Goal: Information Seeking & Learning: Learn about a topic

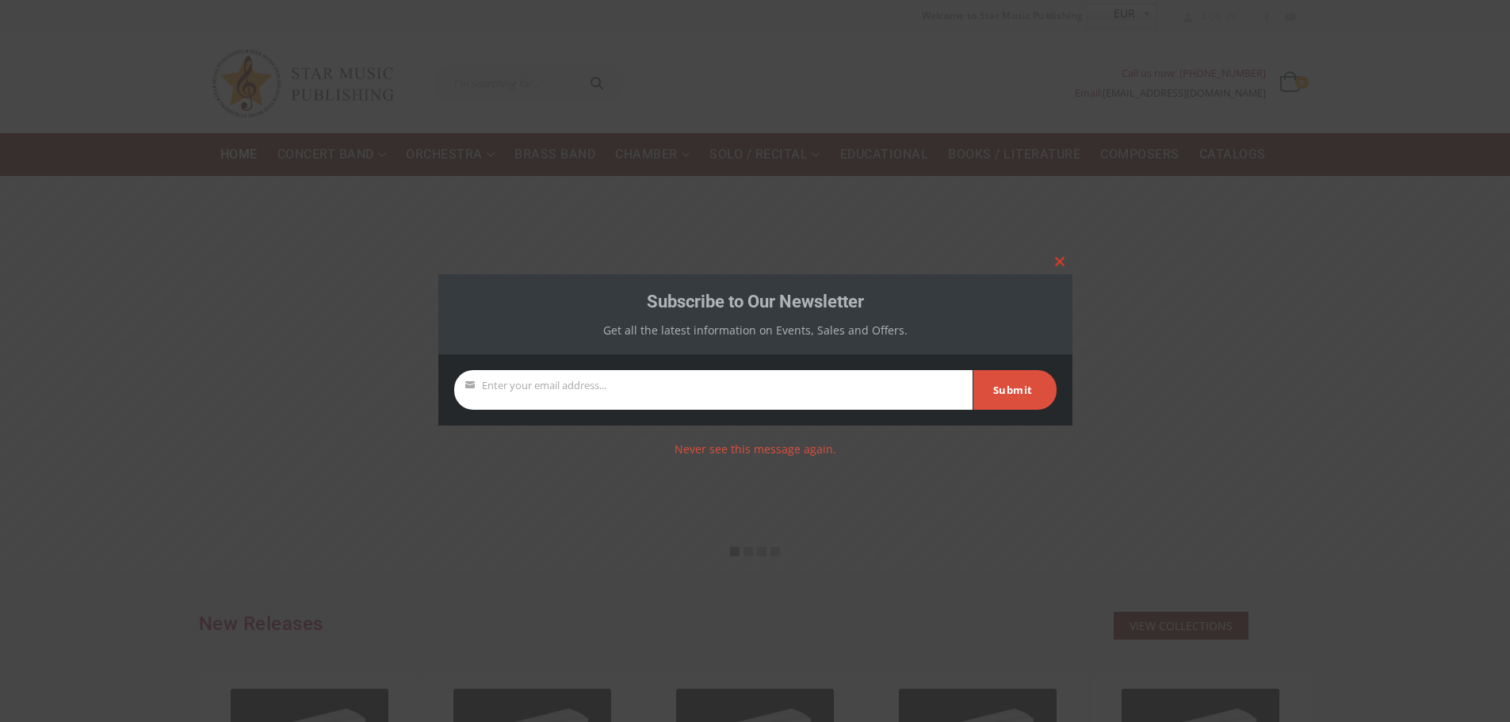
click at [1064, 255] on button "Close this module" at bounding box center [1059, 261] width 25 height 25
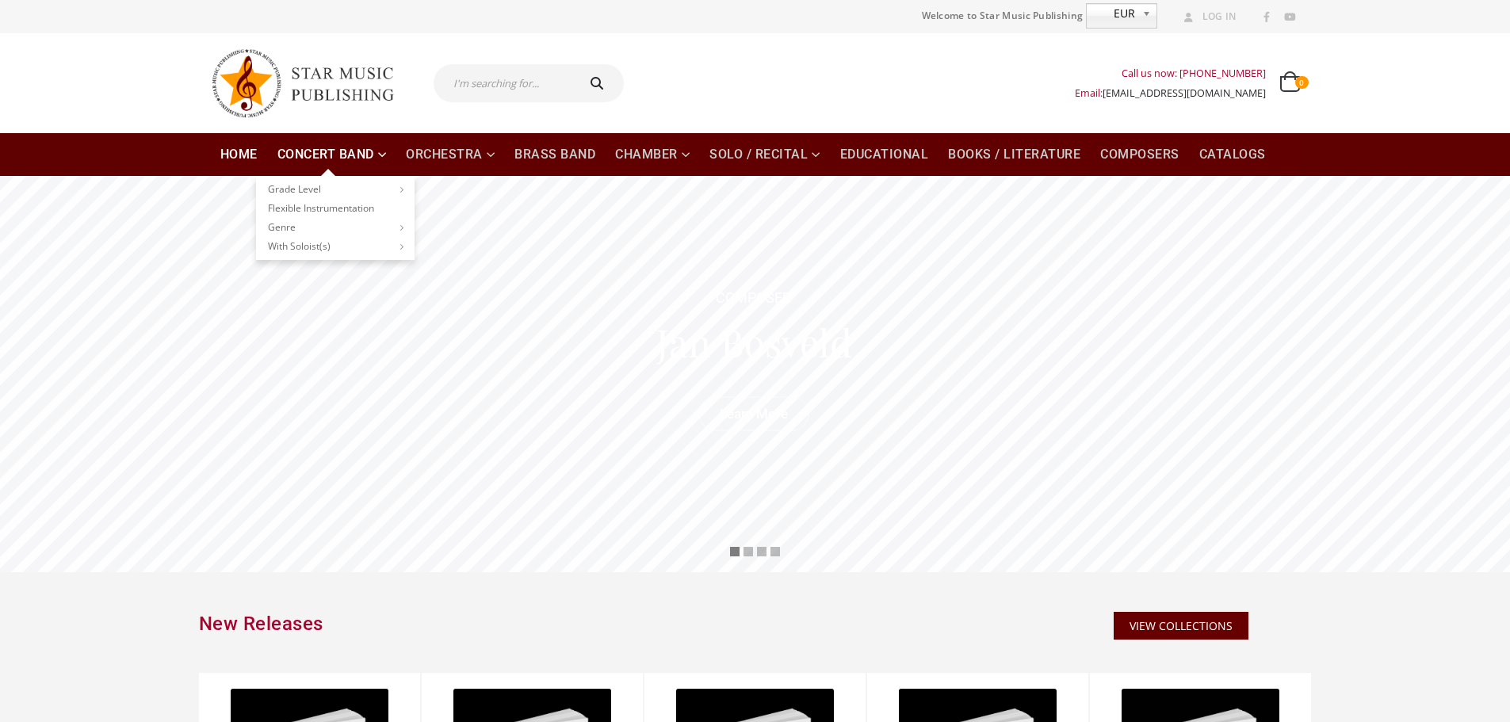
click at [342, 153] on link "Concert Band" at bounding box center [332, 154] width 128 height 43
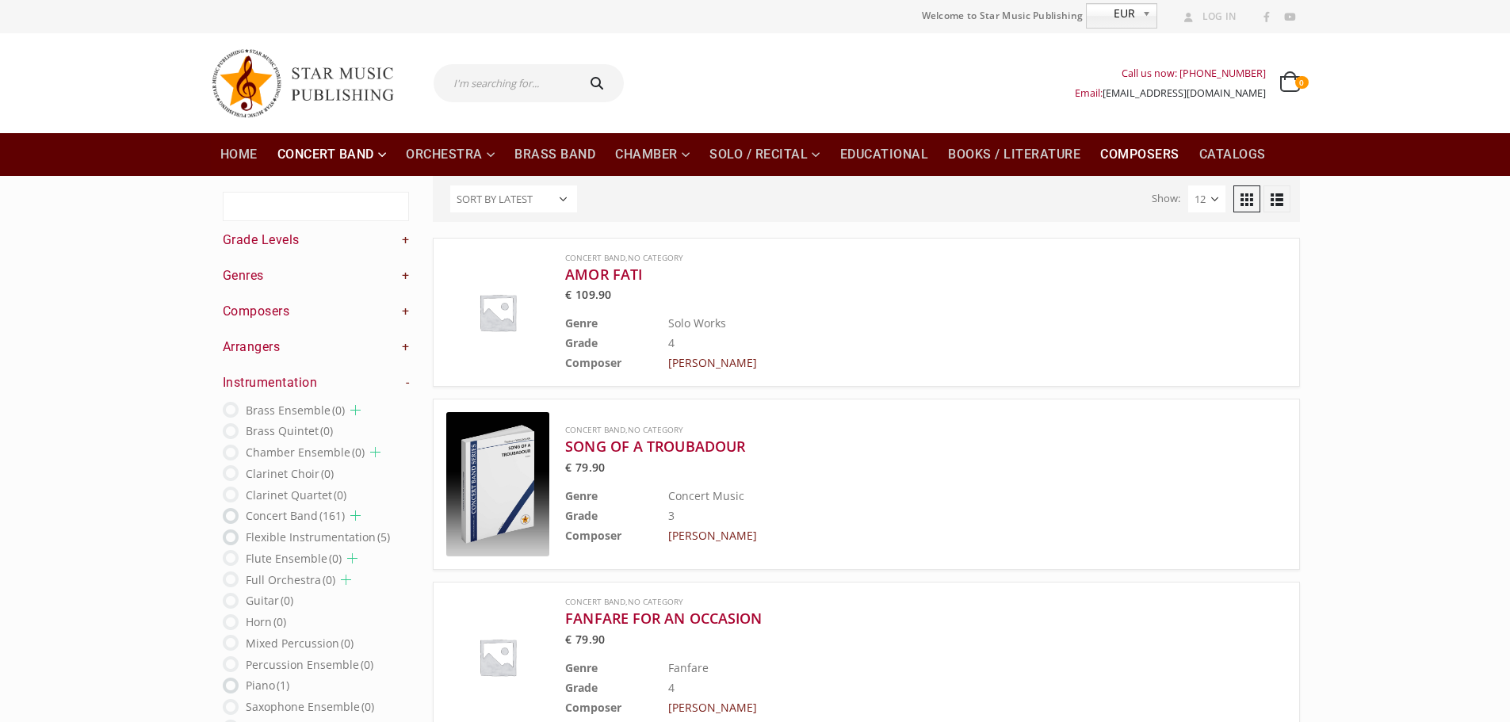
click at [1134, 163] on link "Composers" at bounding box center [1140, 154] width 98 height 43
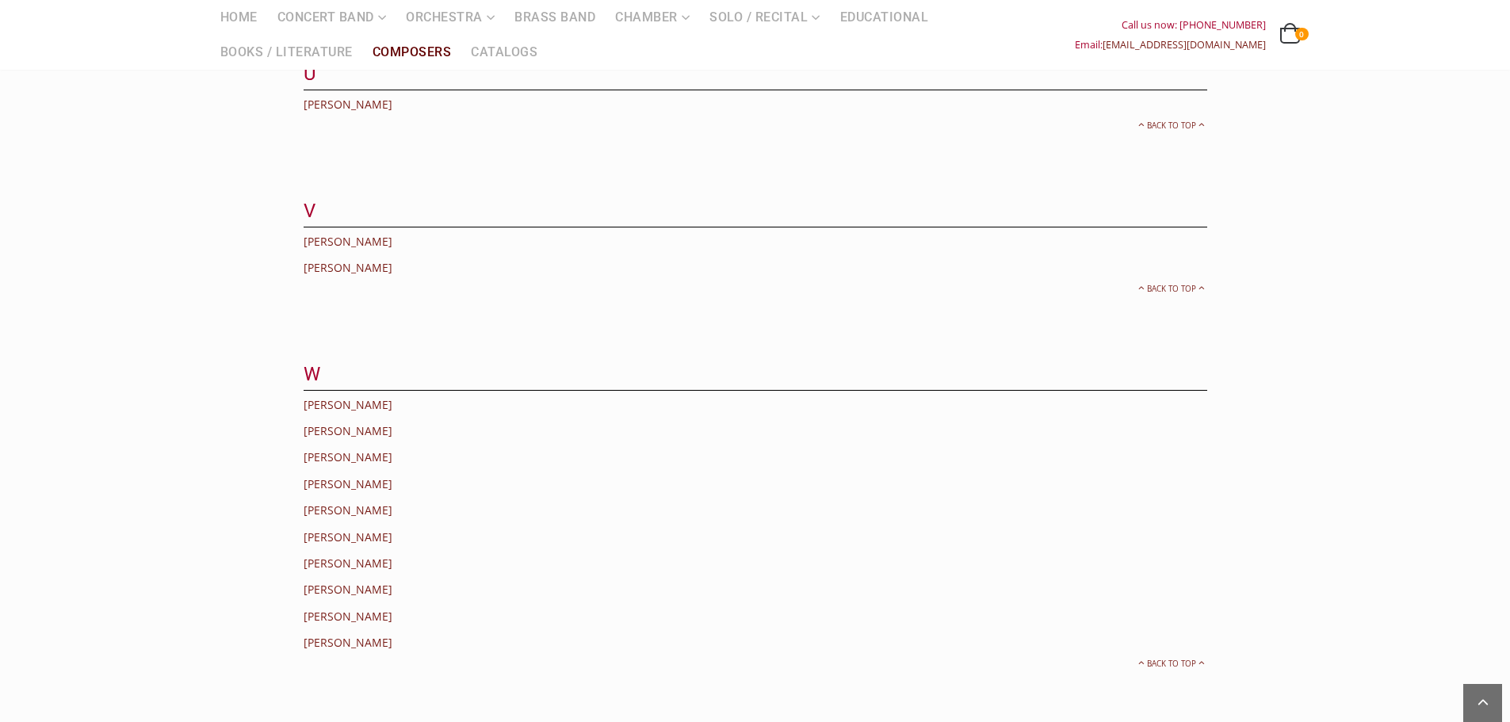
scroll to position [4228, 0]
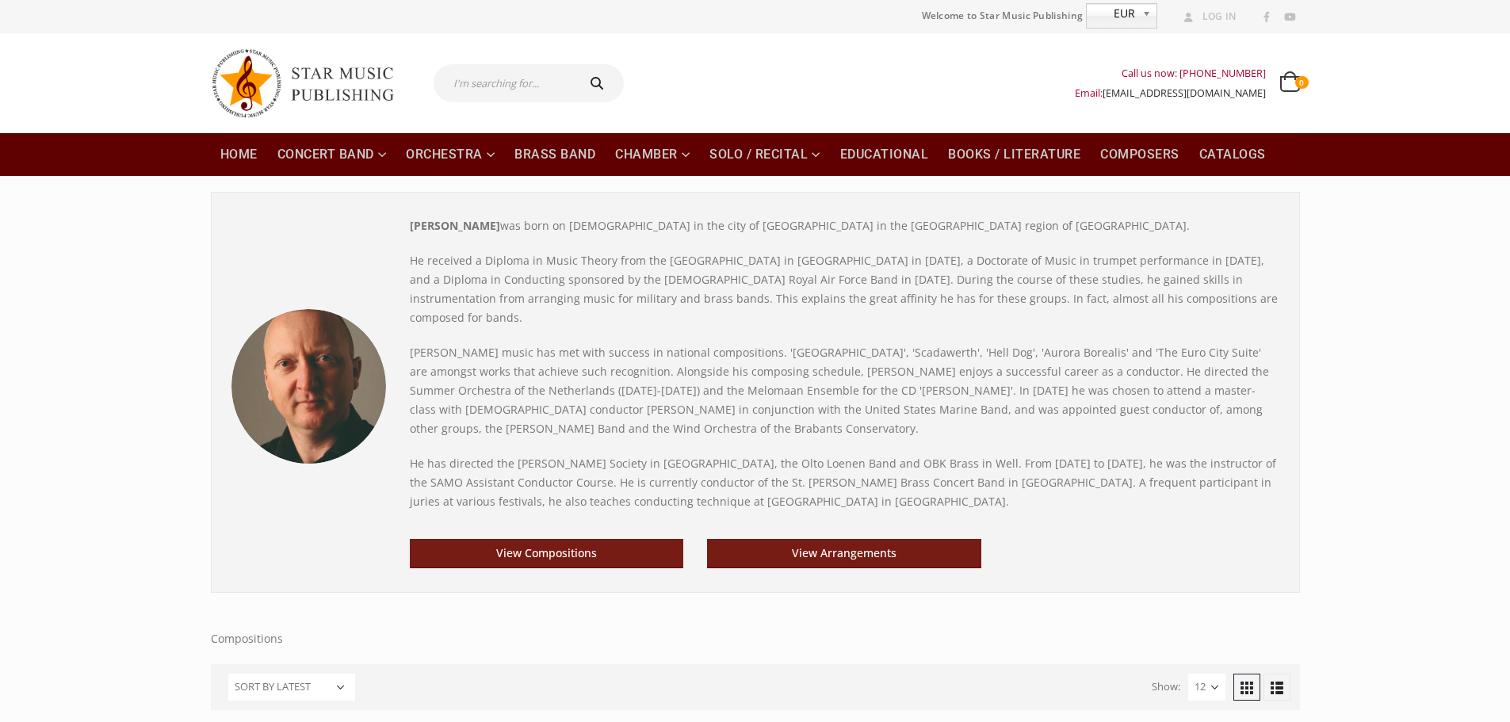
click at [415, 227] on strong "Jan Bosveld" at bounding box center [455, 225] width 90 height 15
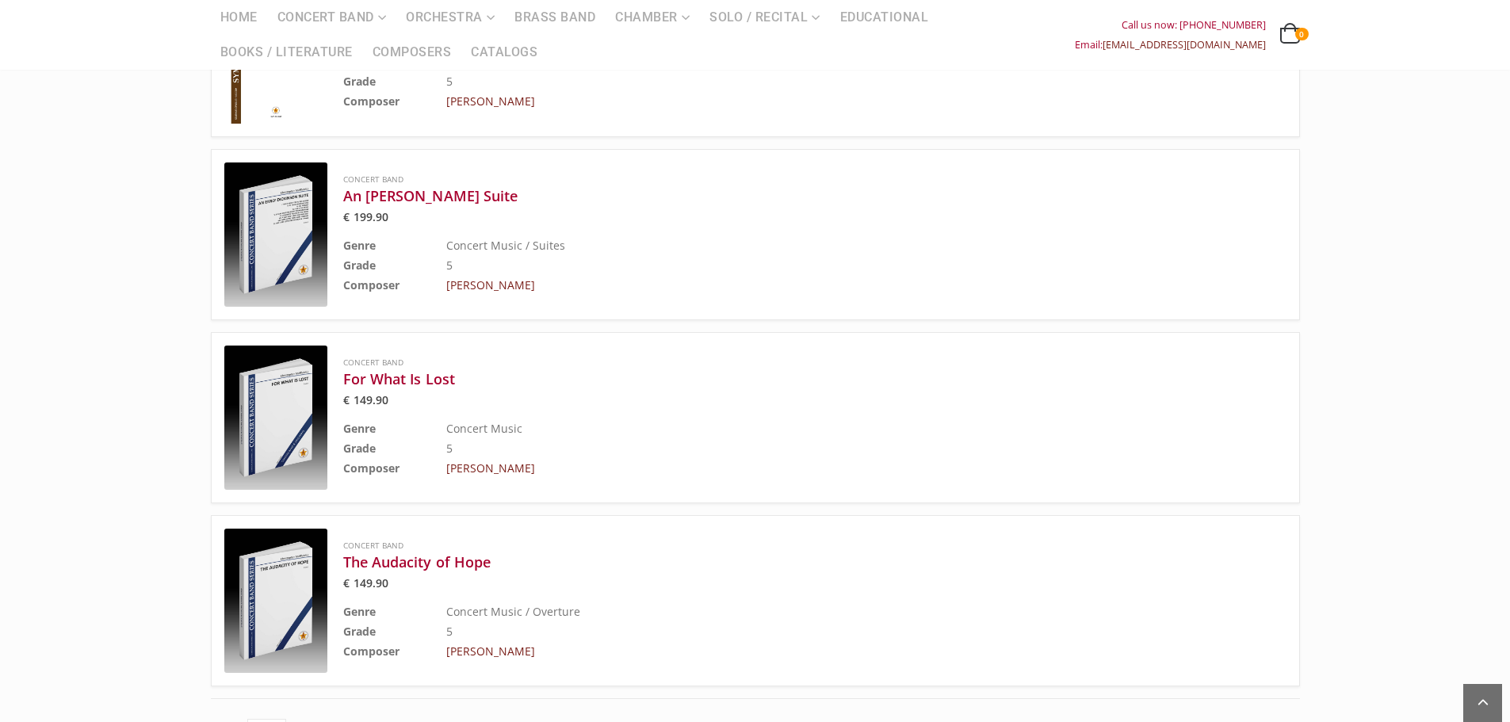
scroll to position [1453, 0]
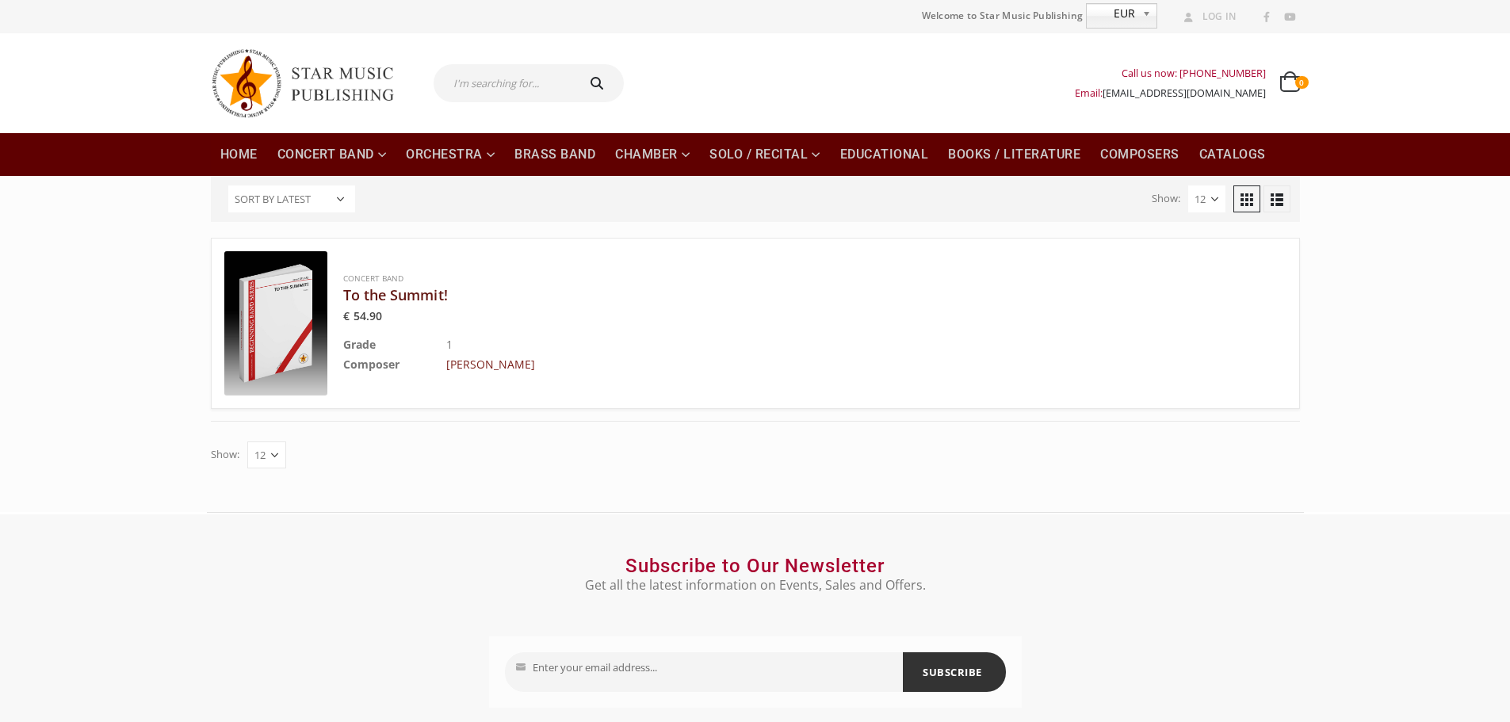
click at [426, 297] on h3 "To the Summit!" at bounding box center [775, 294] width 864 height 19
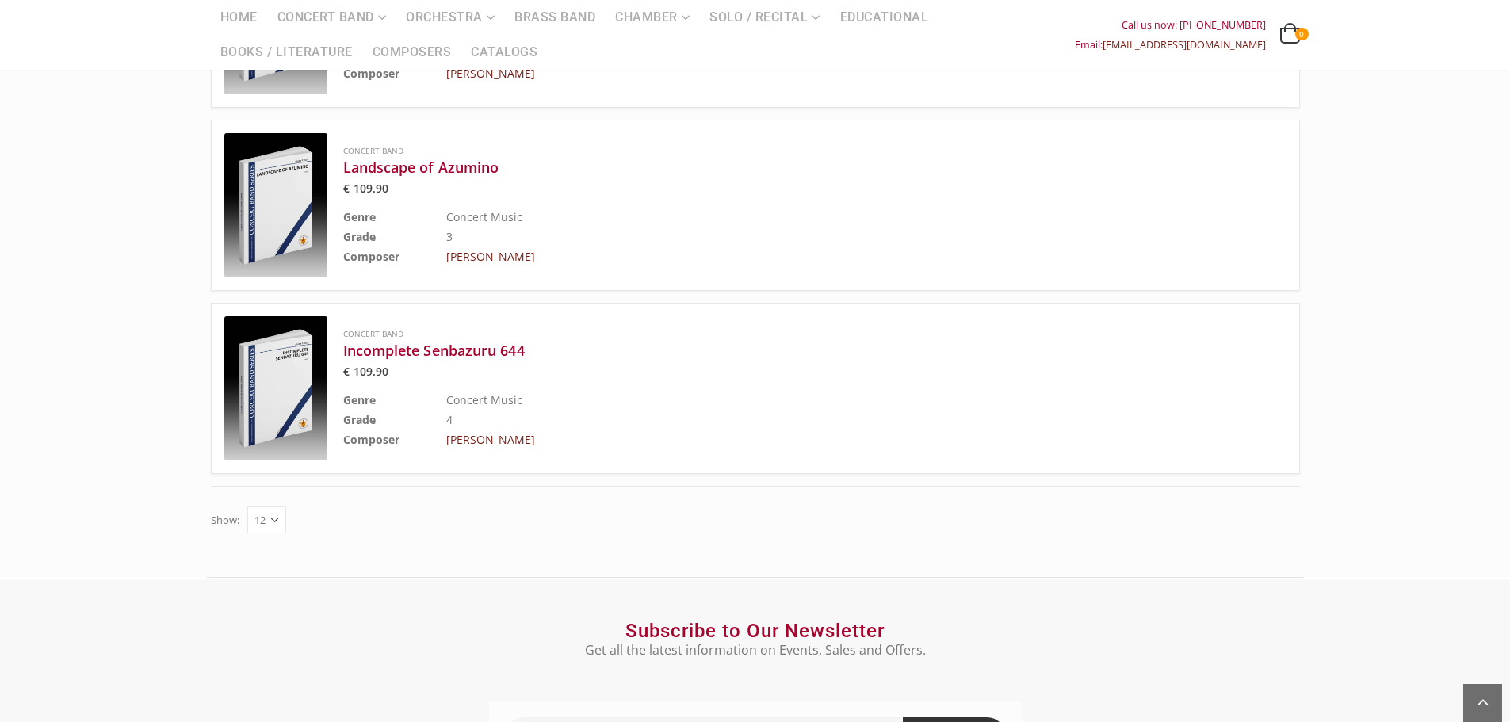
scroll to position [1453, 0]
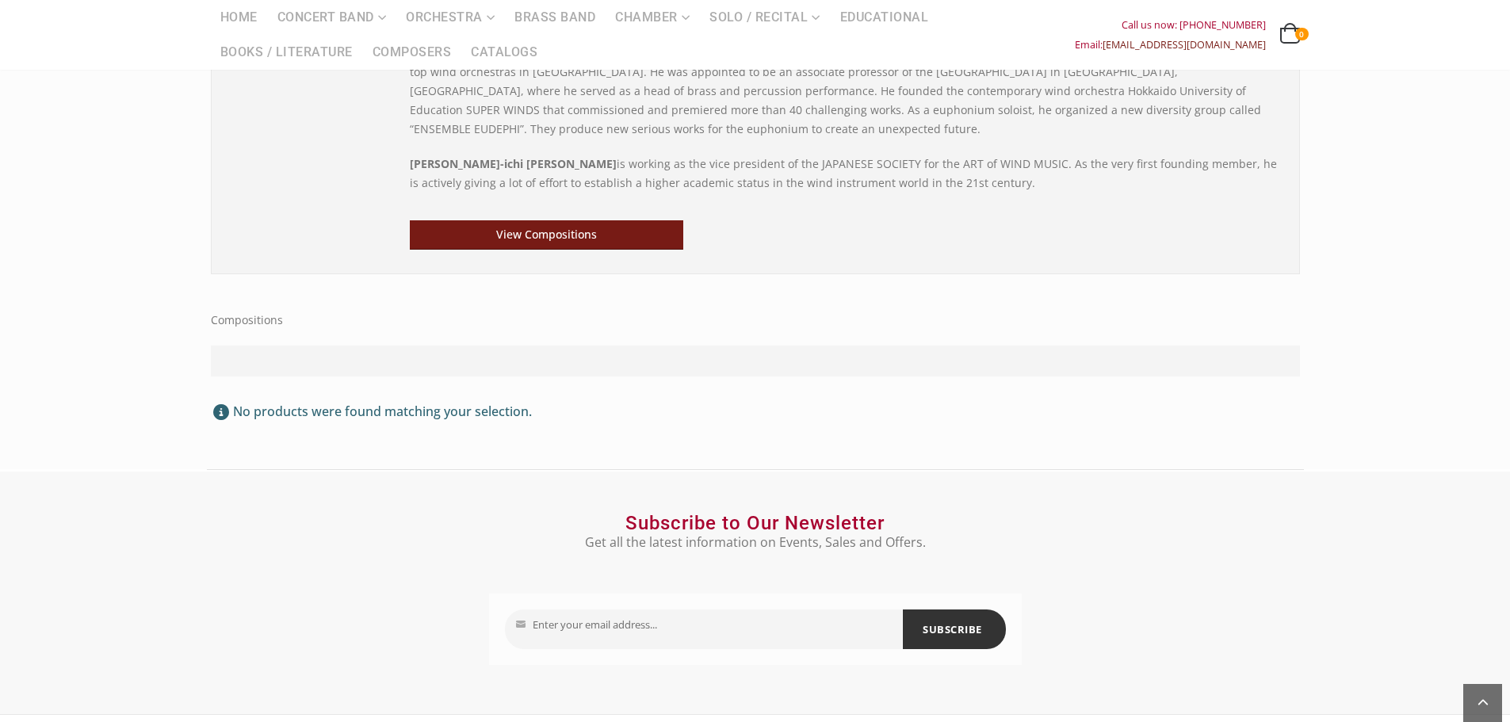
scroll to position [132, 0]
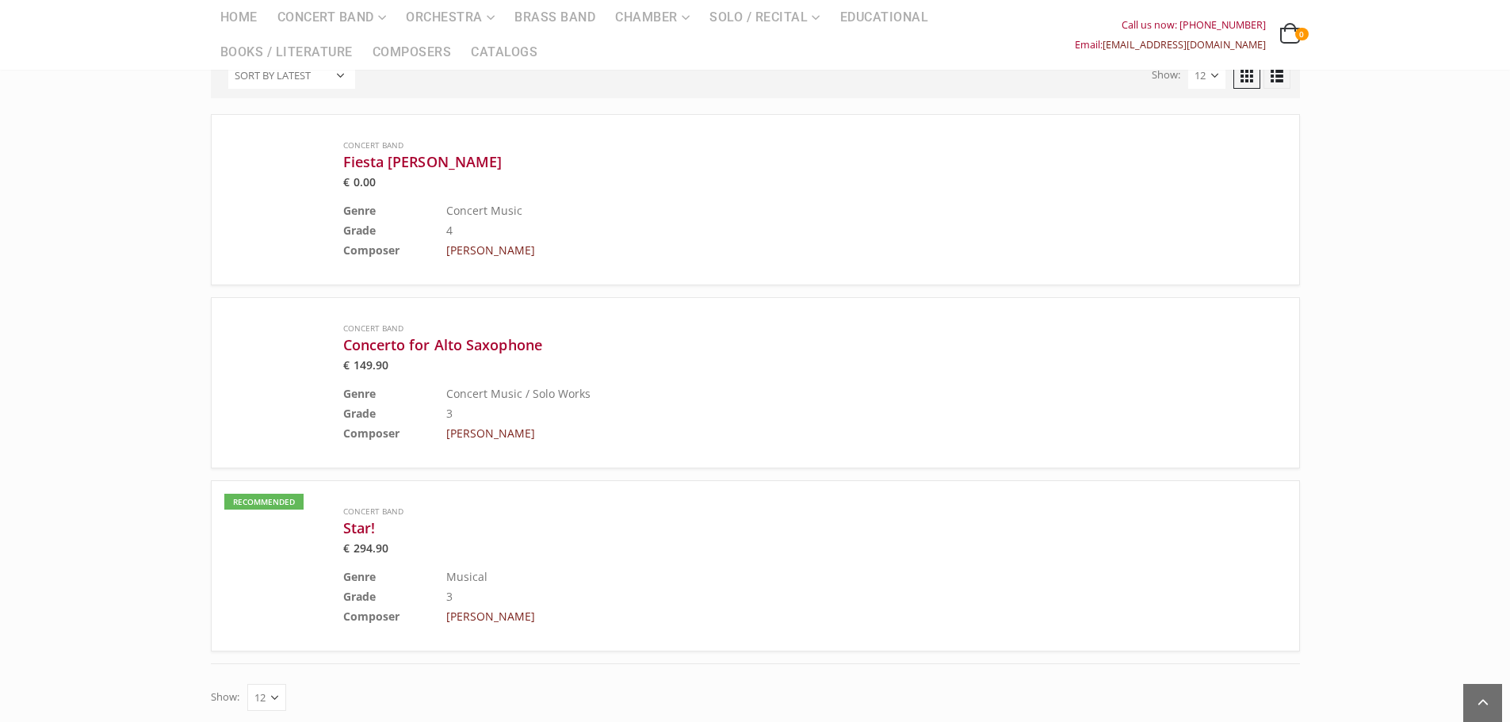
scroll to position [529, 0]
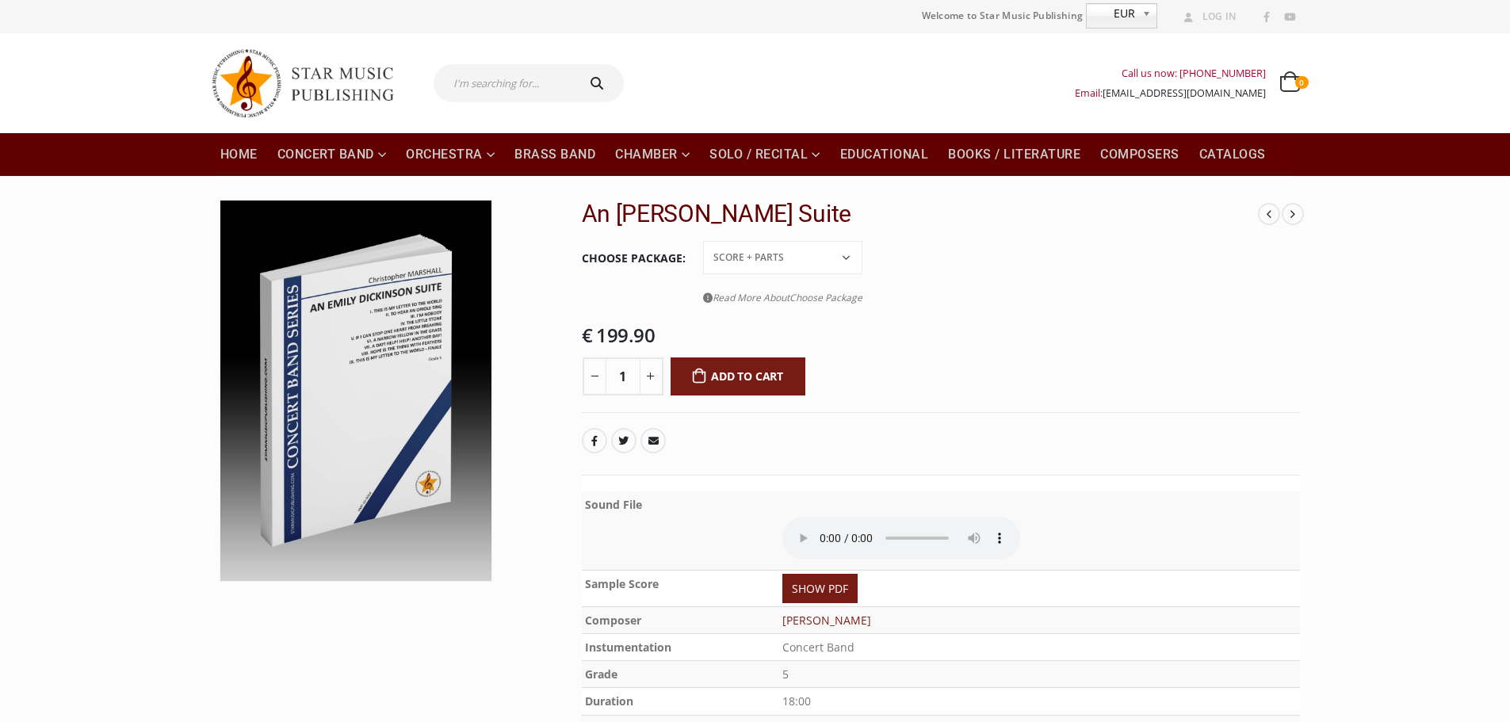
drag, startPoint x: 589, startPoint y: 213, endPoint x: 899, endPoint y: 206, distance: 310.0
click at [901, 205] on h2 "An [PERSON_NAME] Suite" at bounding box center [920, 214] width 677 height 29
copy h2 "An [PERSON_NAME] Suite"
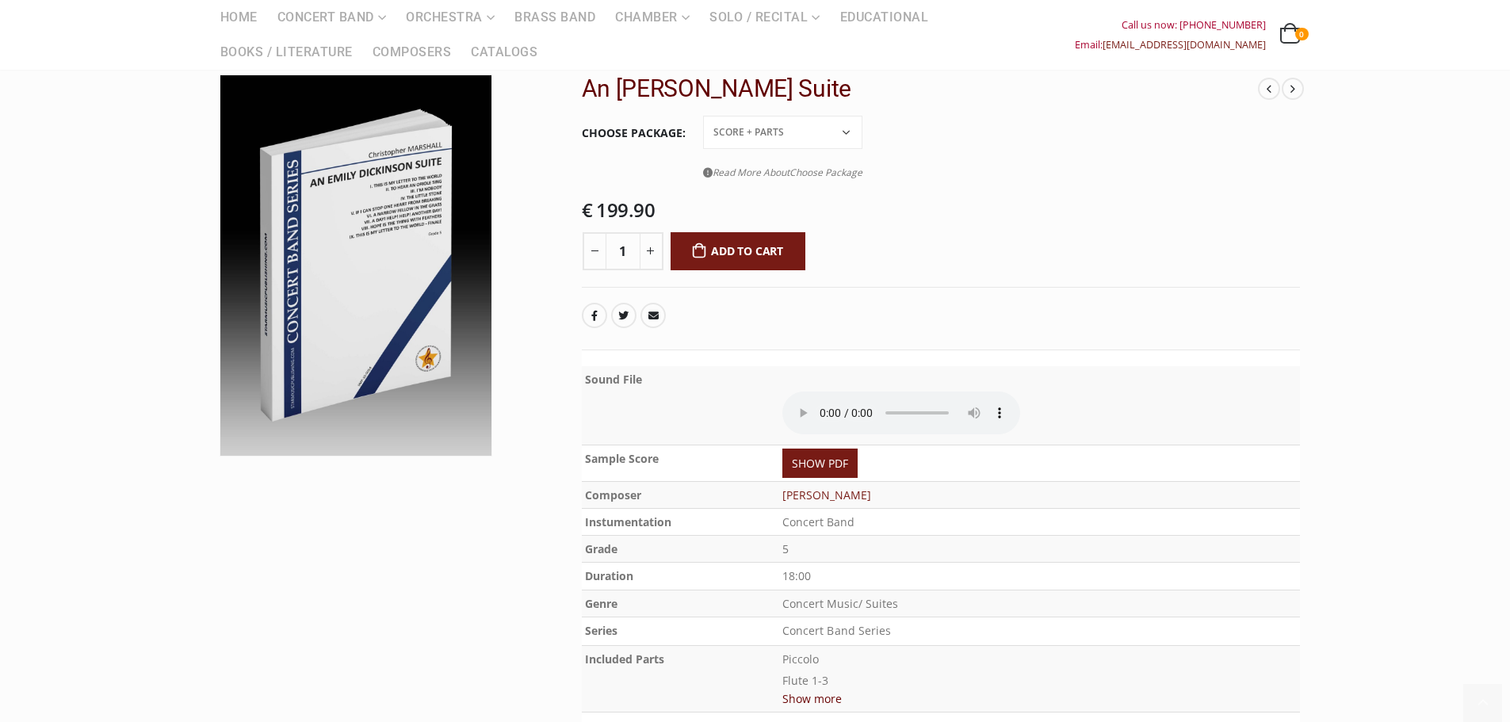
scroll to position [264, 0]
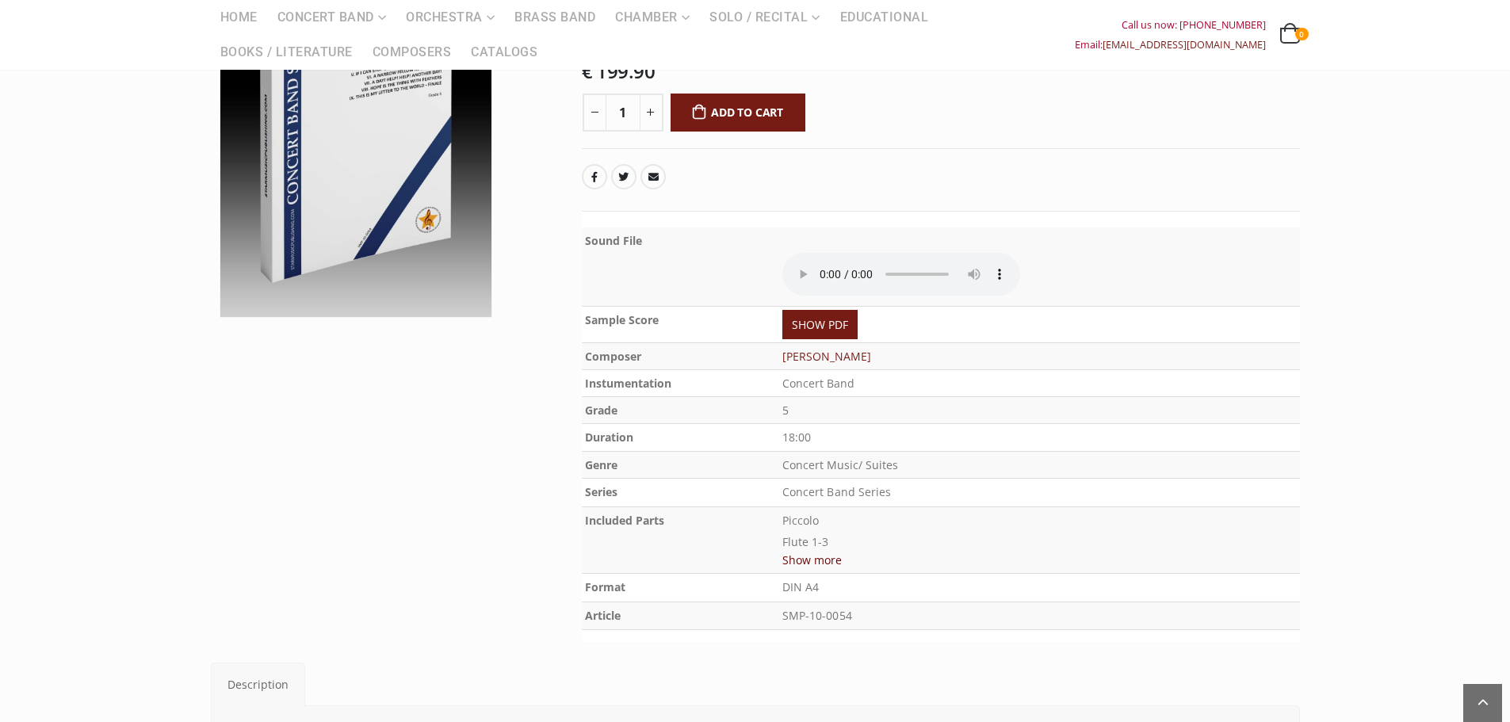
copy tr "[PERSON_NAME]"
drag, startPoint x: 767, startPoint y: 358, endPoint x: 924, endPoint y: 352, distance: 157.9
click at [924, 352] on tr "Composer [PERSON_NAME]" at bounding box center [941, 355] width 718 height 27
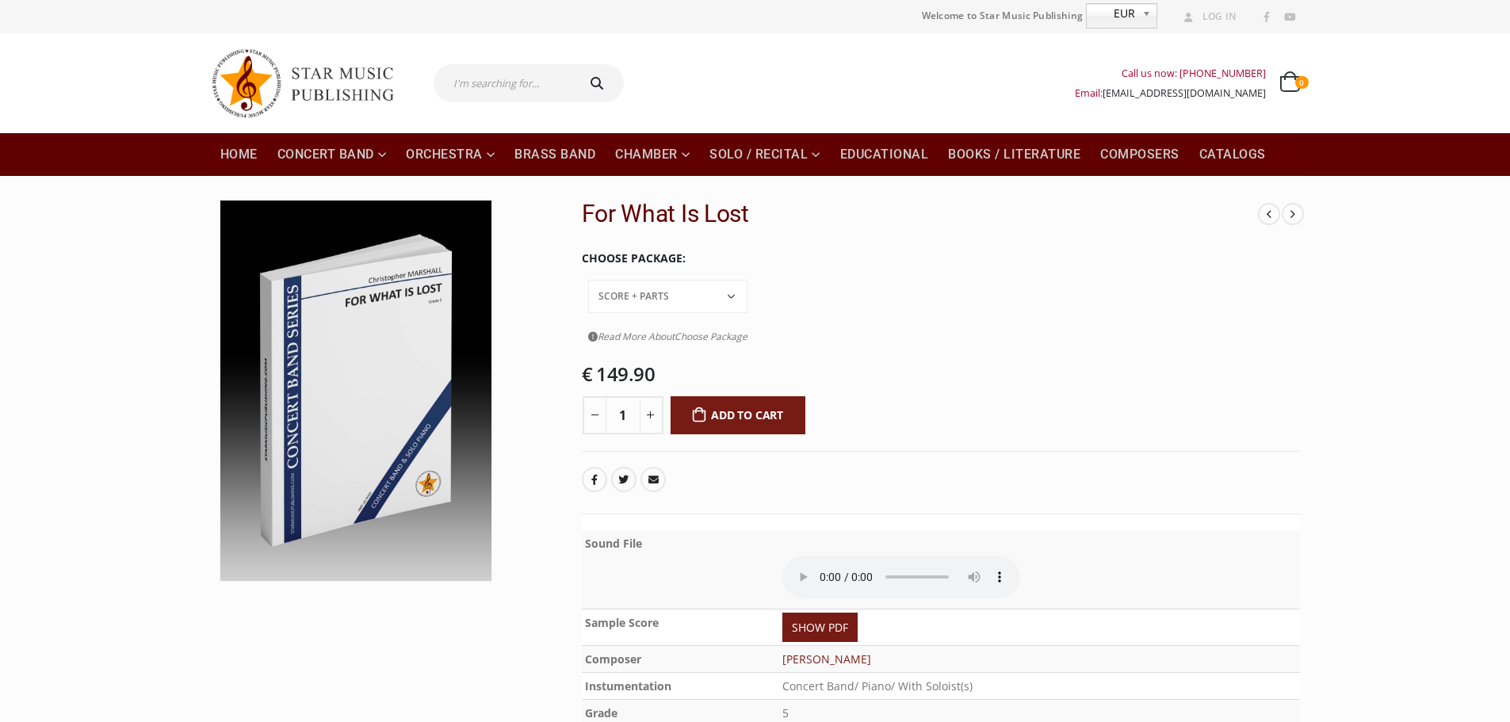
click at [568, 297] on div at bounding box center [384, 564] width 371 height 728
drag, startPoint x: 581, startPoint y: 212, endPoint x: 748, endPoint y: 219, distance: 167.4
click at [748, 219] on h2 "For What Is Lost" at bounding box center [920, 214] width 677 height 29
copy h2 "For What Is Lost"
drag, startPoint x: 576, startPoint y: 216, endPoint x: 801, endPoint y: 212, distance: 225.2
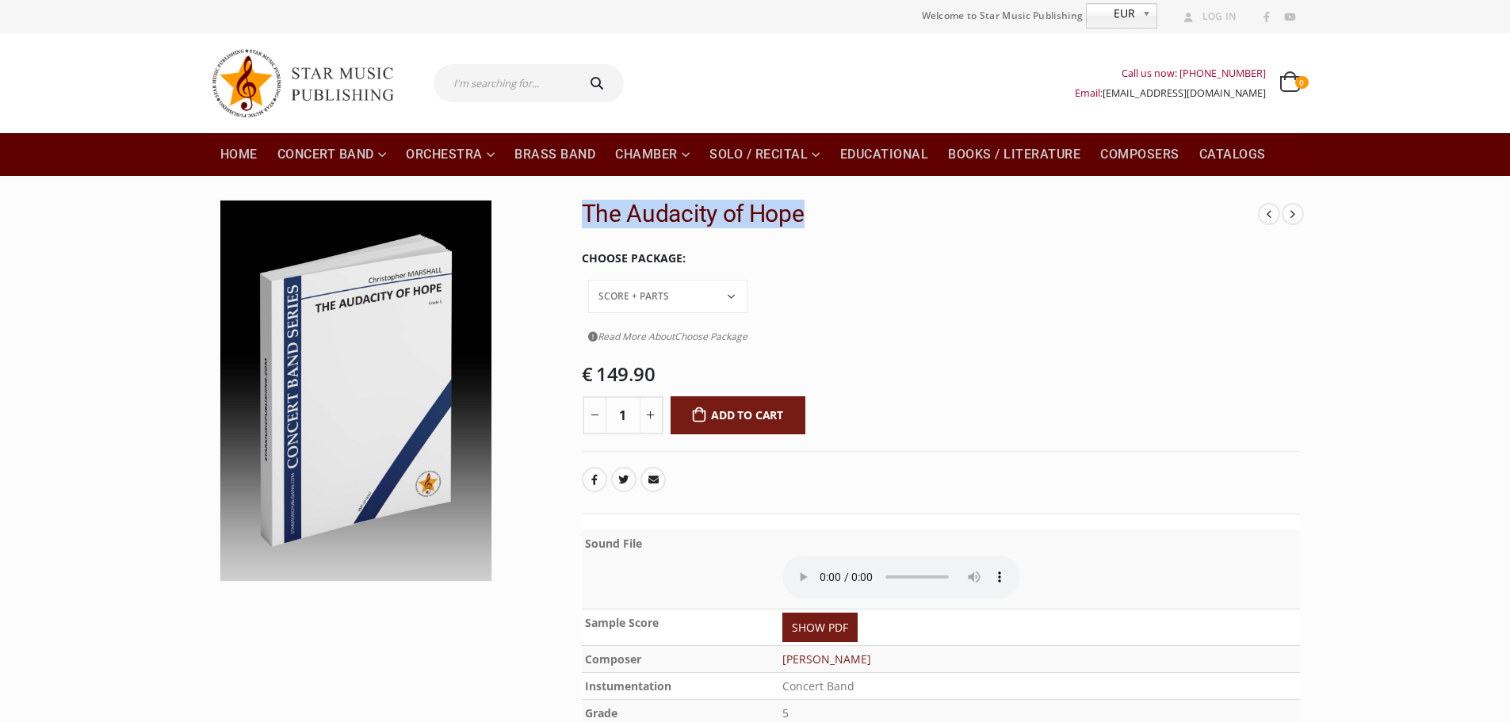
click at [801, 212] on div "Symphony No 3, Part 3 For What Is Lost The Audacity of Hope Choose Package Cond…" at bounding box center [941, 576] width 742 height 752
copy h2 "The Audacity of Hope"
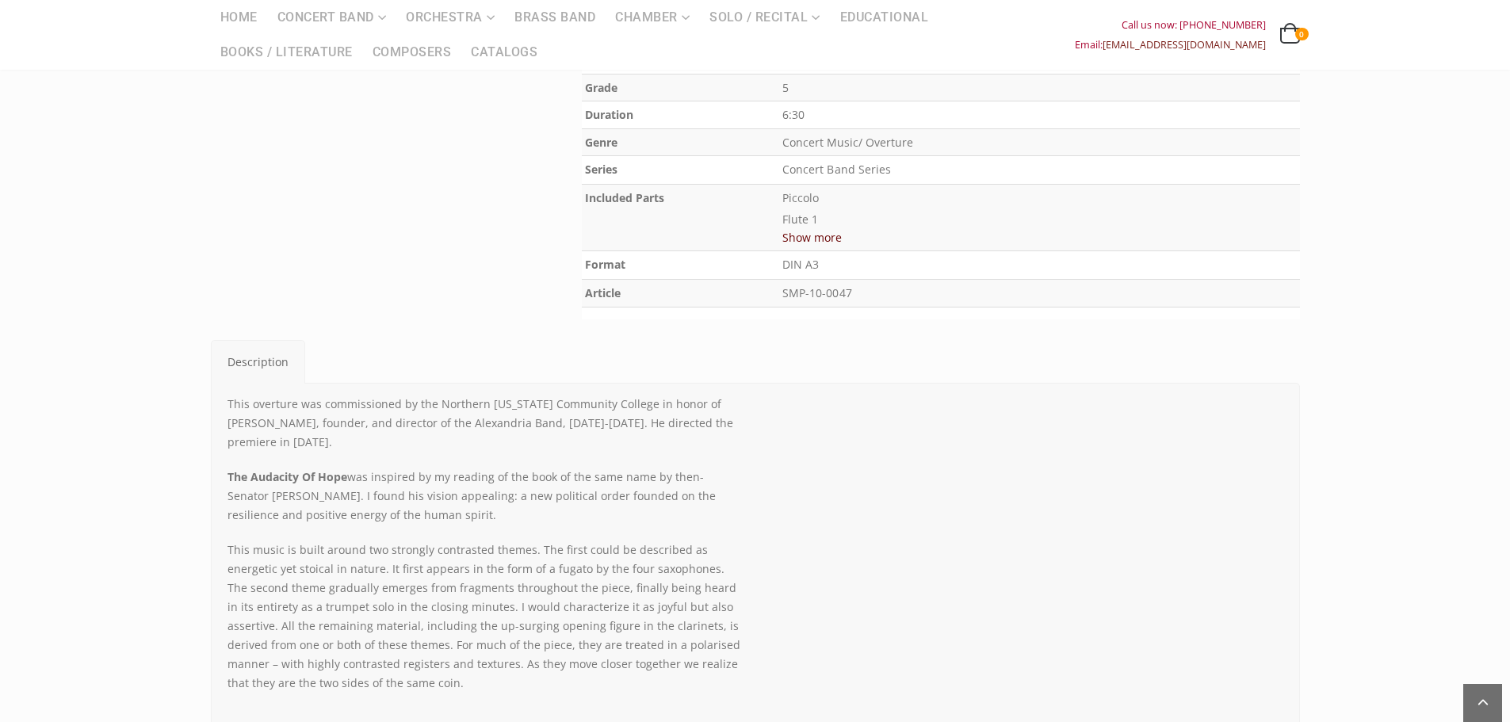
scroll to position [660, 0]
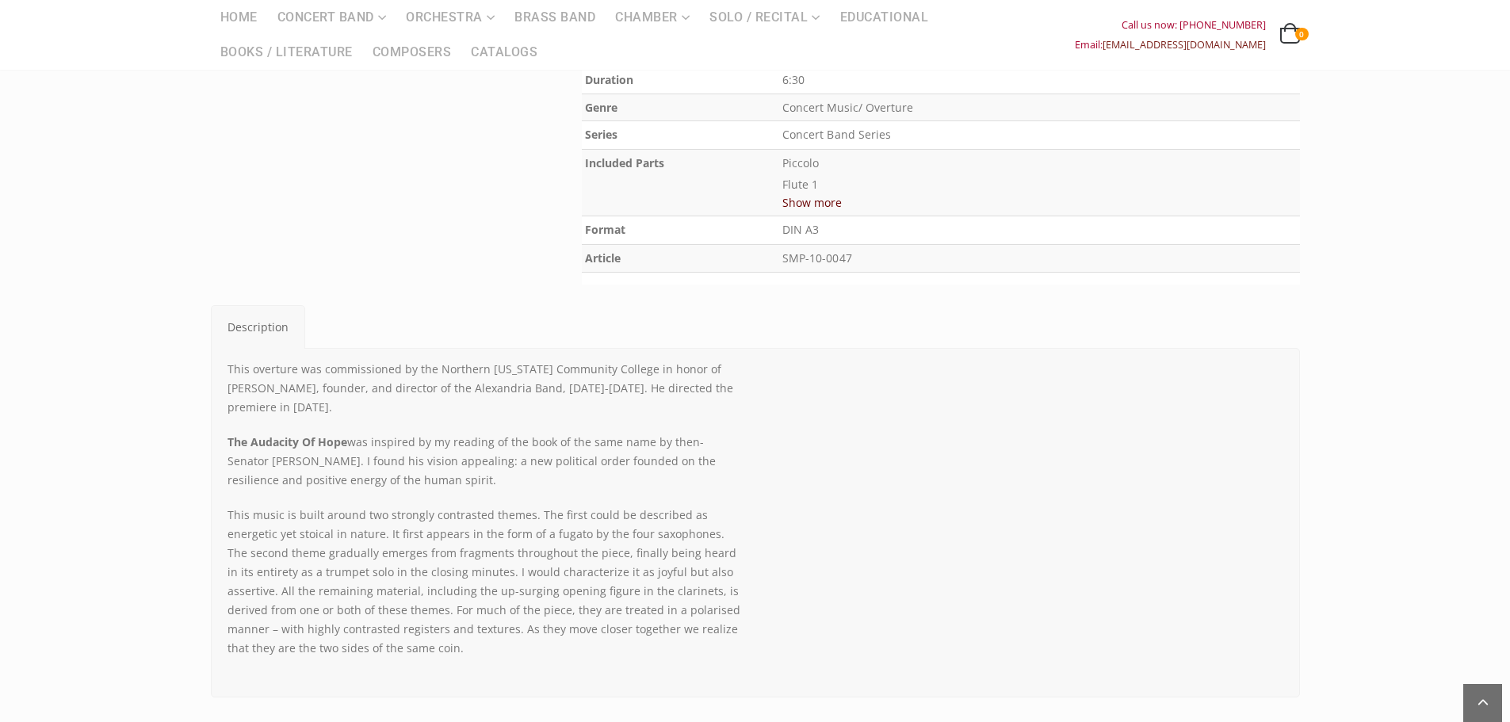
click at [683, 386] on div "This overture was commissioned by the Northern Virginia Community College in ho…" at bounding box center [486, 509] width 516 height 298
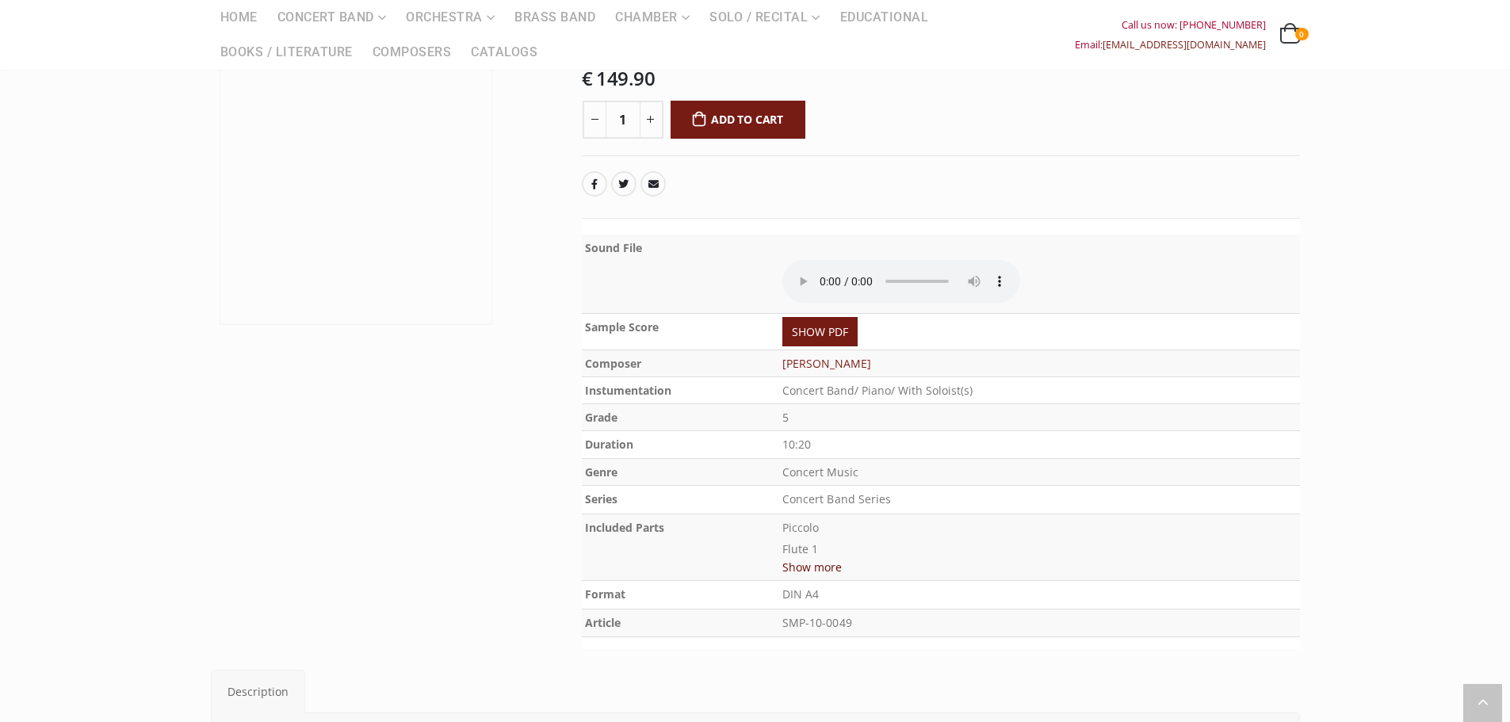
scroll to position [264, 0]
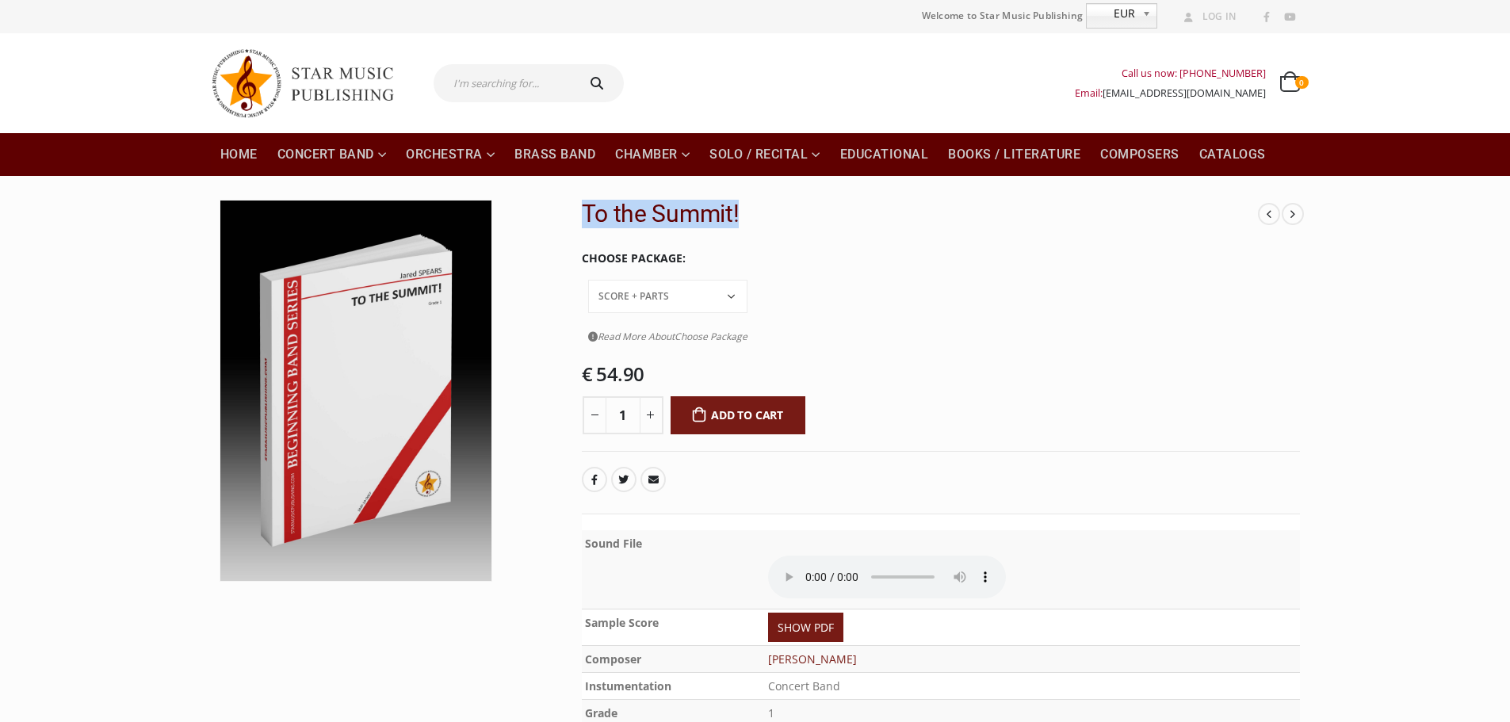
copy h2 "To the Summit!"
drag, startPoint x: 573, startPoint y: 214, endPoint x: 767, endPoint y: 208, distance: 193.5
click at [767, 208] on div "GO! GO! GO! Stephen Foster’s Greatest Hits To the Summit! Choose Package Conduc…" at bounding box center [941, 562] width 742 height 724
drag, startPoint x: 759, startPoint y: 624, endPoint x: 877, endPoint y: 620, distance: 117.4
click at [877, 645] on tr "Composer Spears, Jared" at bounding box center [941, 658] width 718 height 27
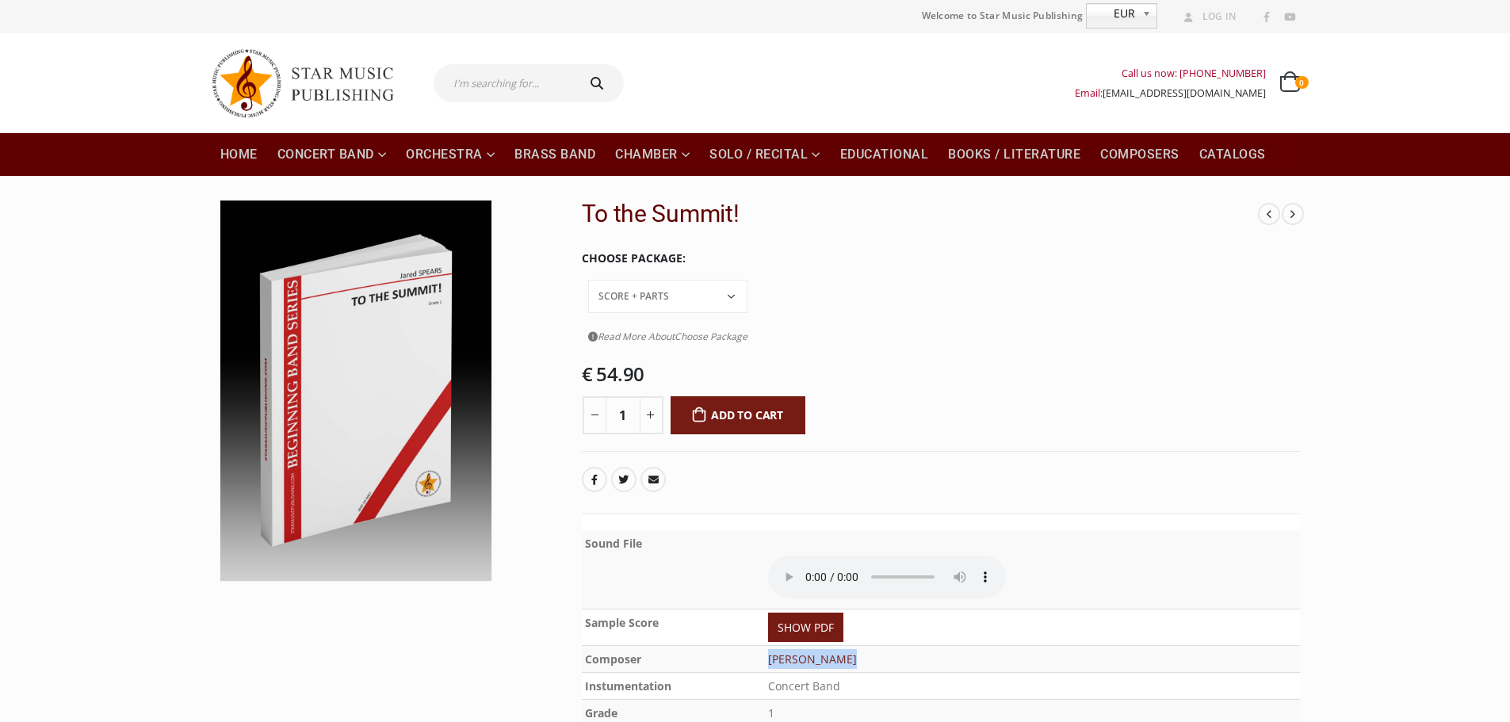
copy tr "Spears, Jared"
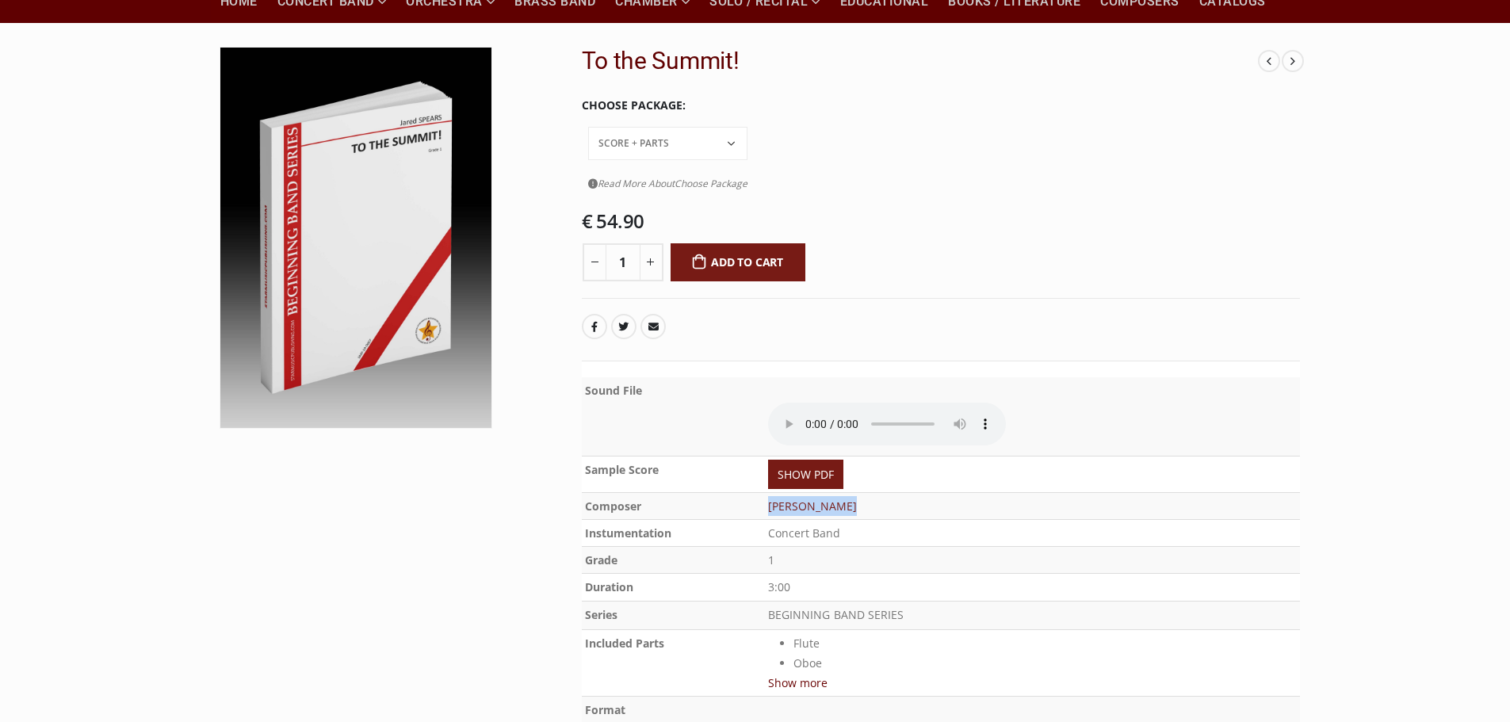
scroll to position [264, 0]
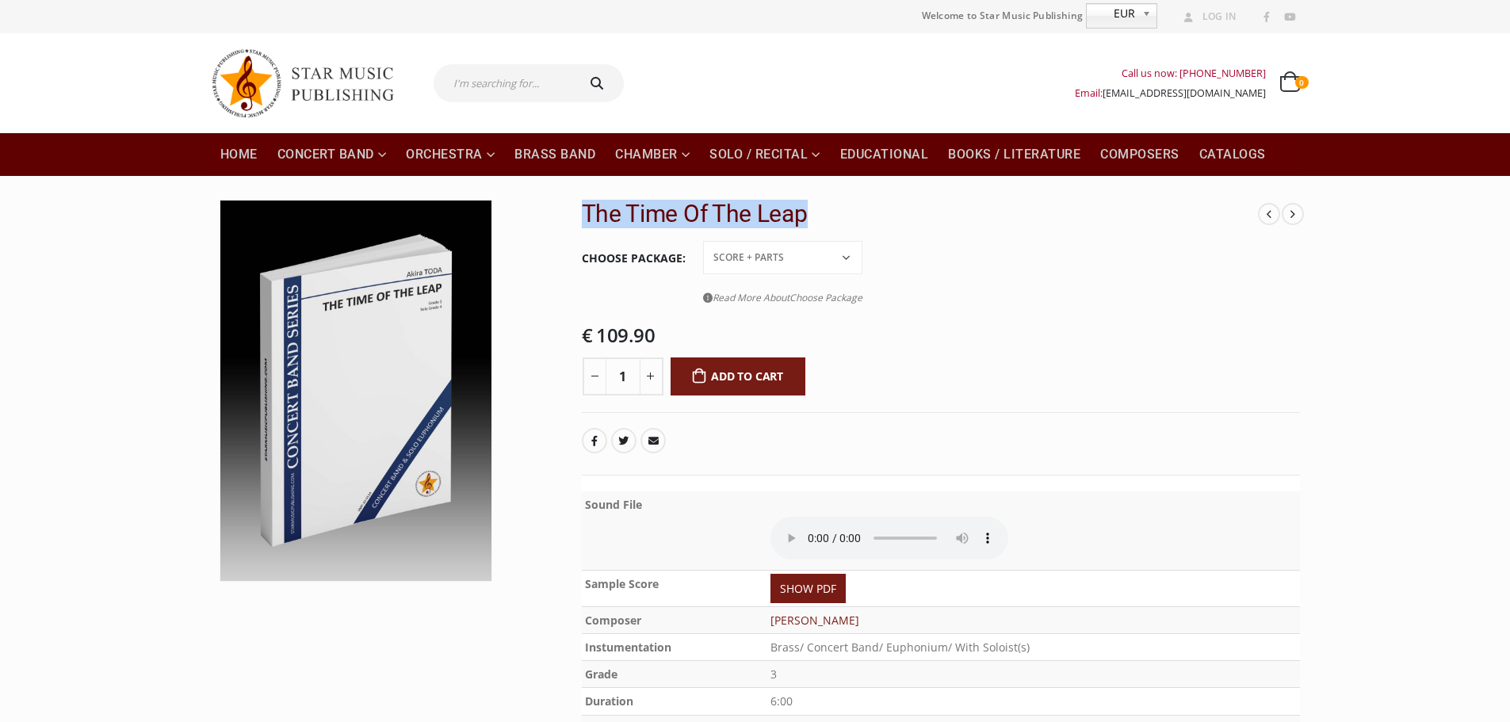
drag, startPoint x: 583, startPoint y: 213, endPoint x: 837, endPoint y: 212, distance: 253.7
click at [837, 212] on h2 "The Time Of The Leap" at bounding box center [920, 214] width 677 height 29
copy h2 "The Time Of The Leap"
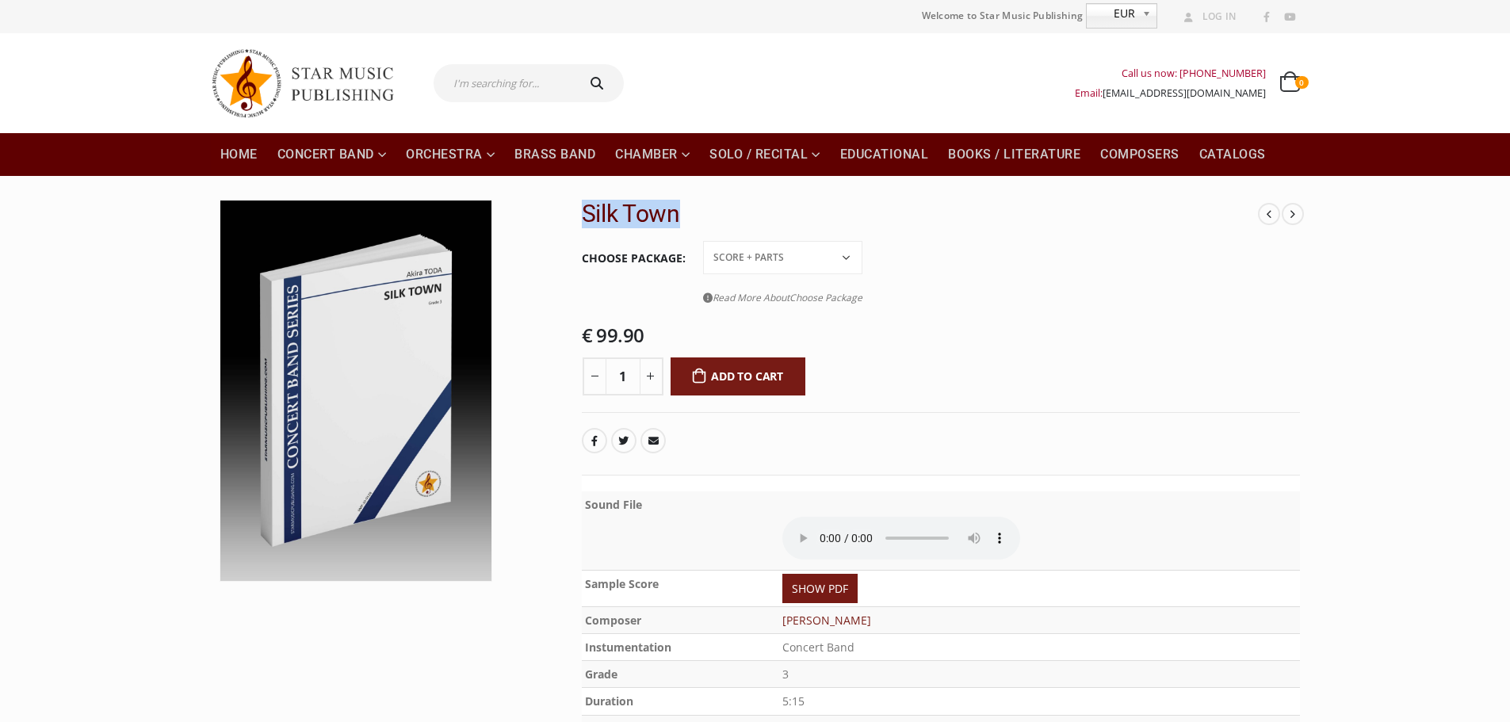
drag, startPoint x: 583, startPoint y: 209, endPoint x: 698, endPoint y: 211, distance: 115.8
click at [698, 211] on h2 "Silk Town" at bounding box center [920, 214] width 677 height 29
copy h2 "Silk Town"
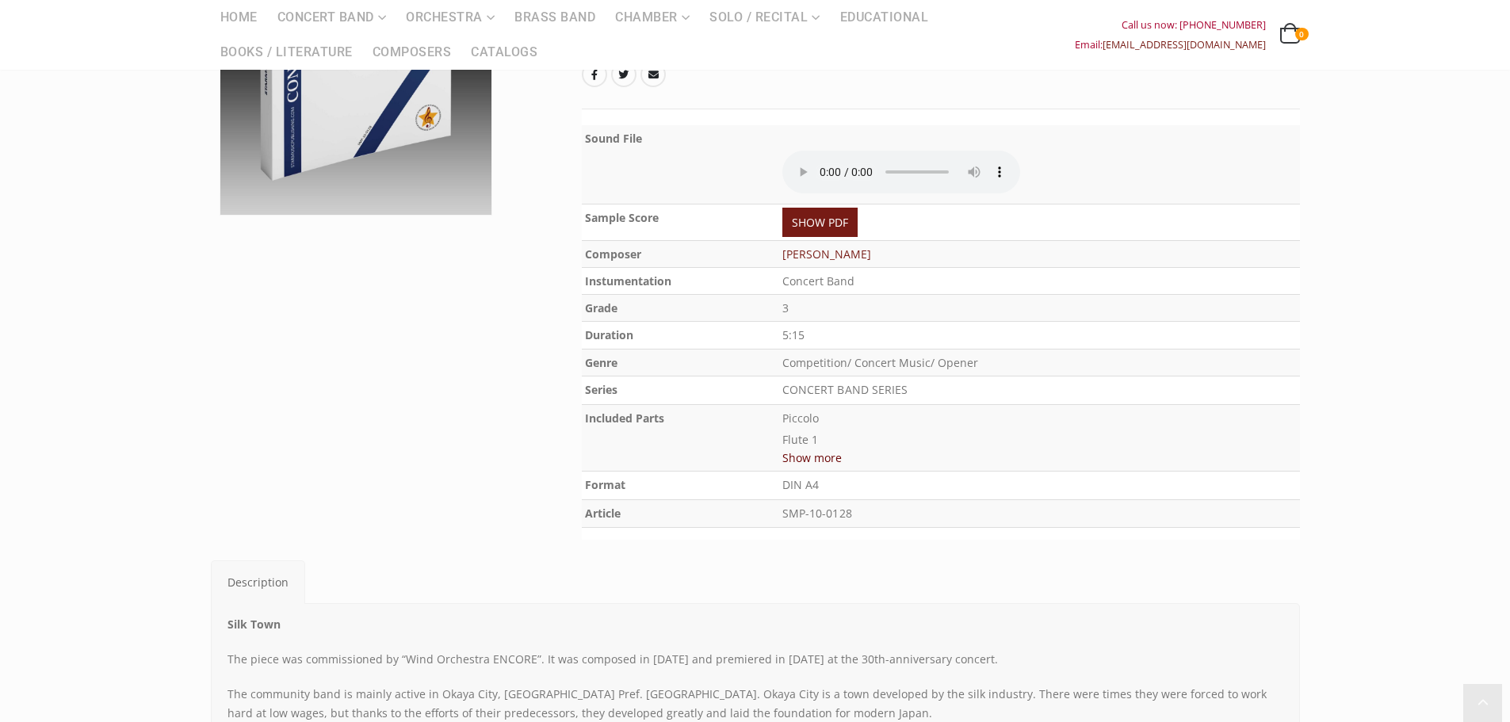
scroll to position [660, 0]
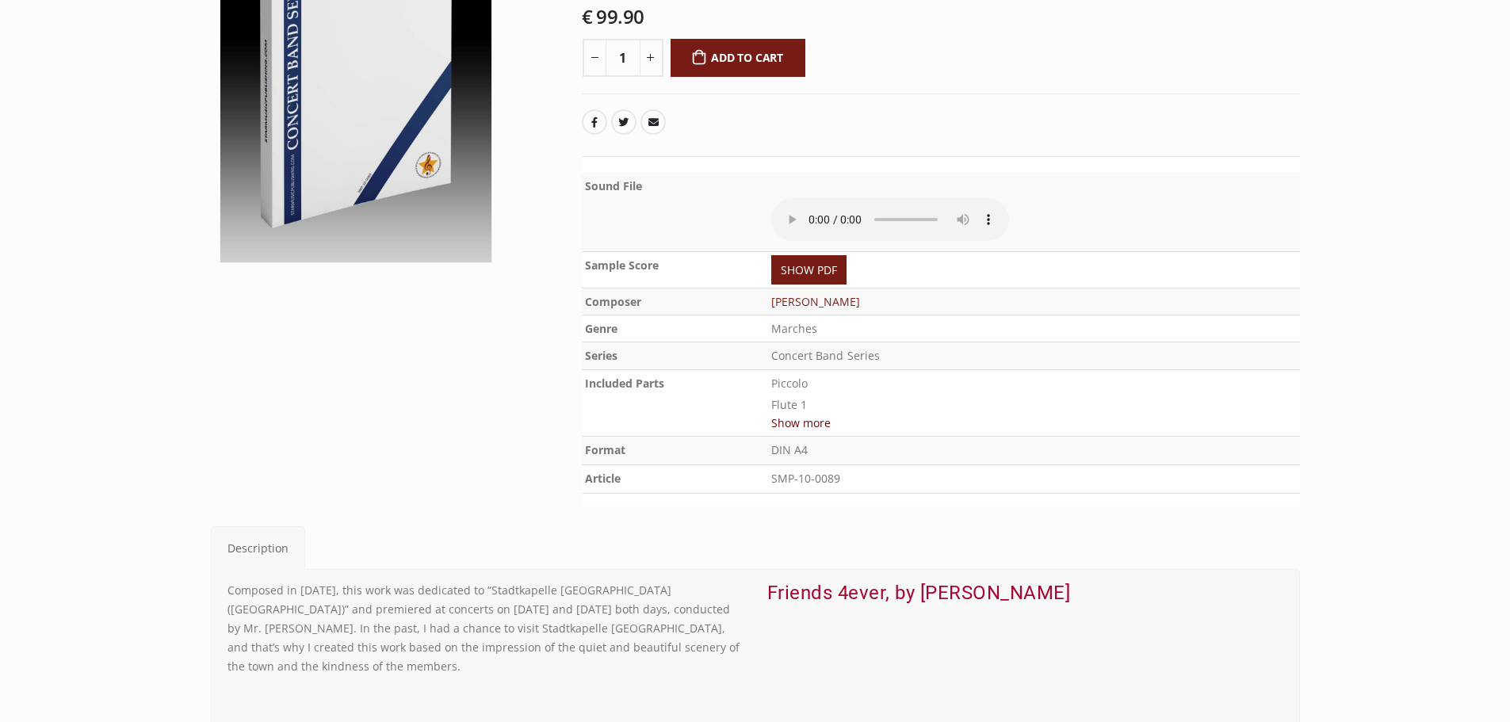
scroll to position [529, 0]
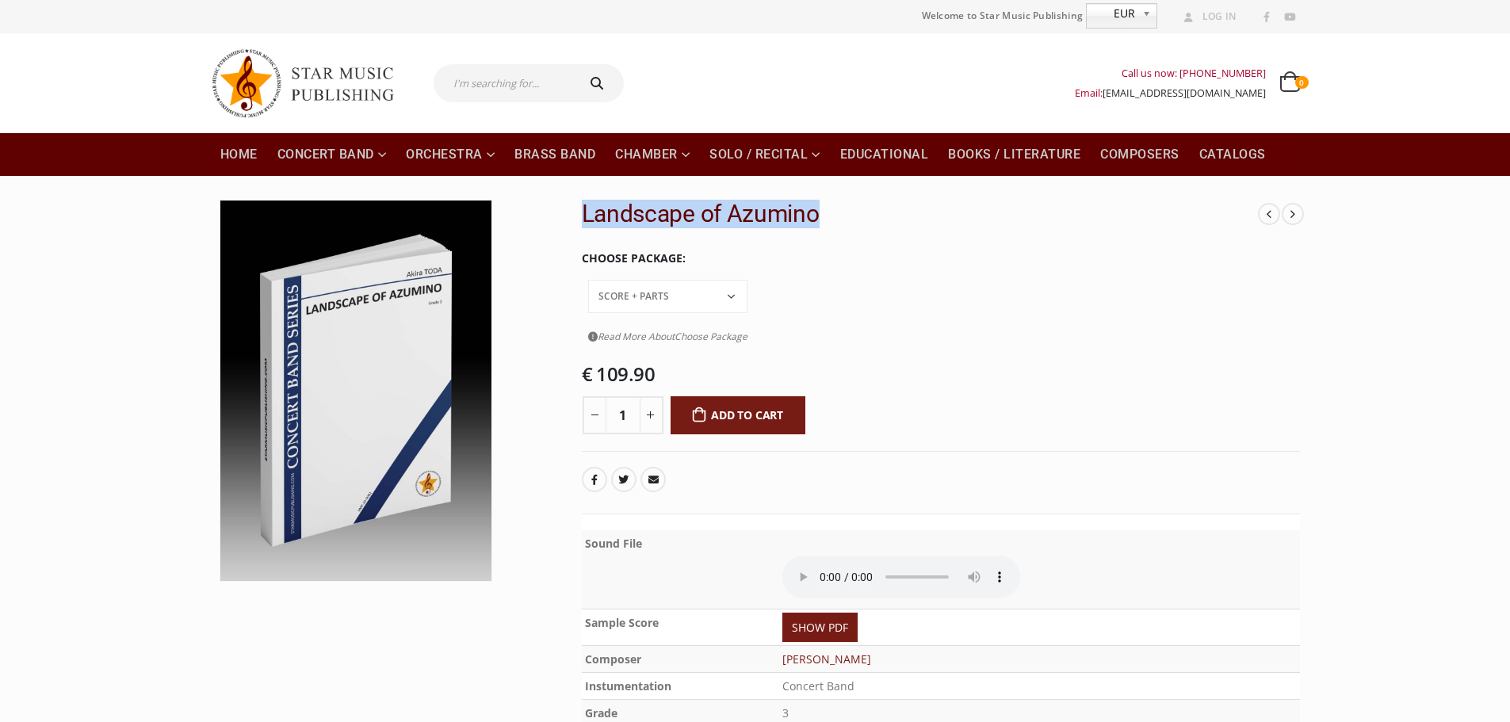
drag, startPoint x: 585, startPoint y: 212, endPoint x: 840, endPoint y: 212, distance: 254.5
click at [840, 212] on h2 "Landscape of Azumino" at bounding box center [920, 214] width 677 height 29
copy h2 "Landscape of Azumino"
drag, startPoint x: 583, startPoint y: 213, endPoint x: 897, endPoint y: 214, distance: 313.1
click at [897, 214] on h2 "Incomplete Senbazuru 644" at bounding box center [920, 214] width 677 height 29
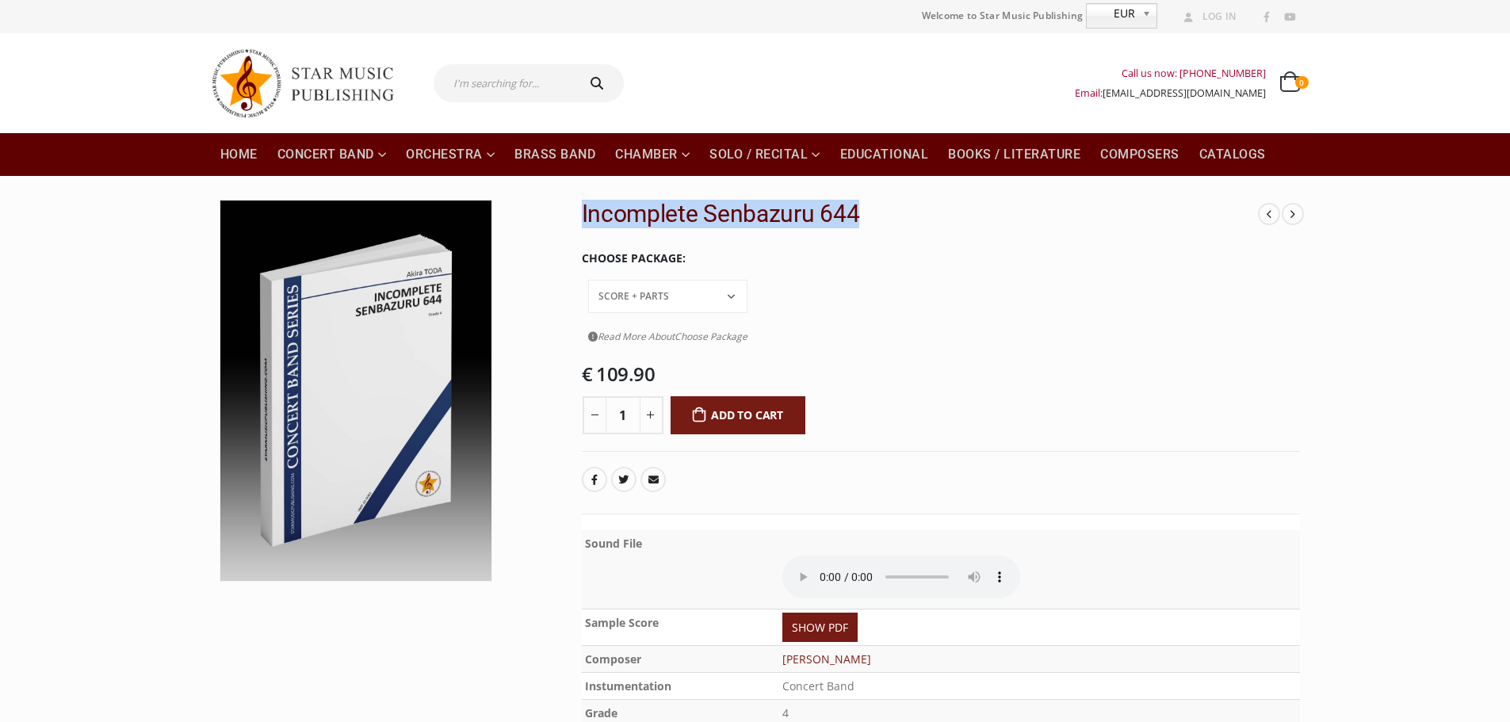
copy h2 "Incomplete Senbazuru 644"
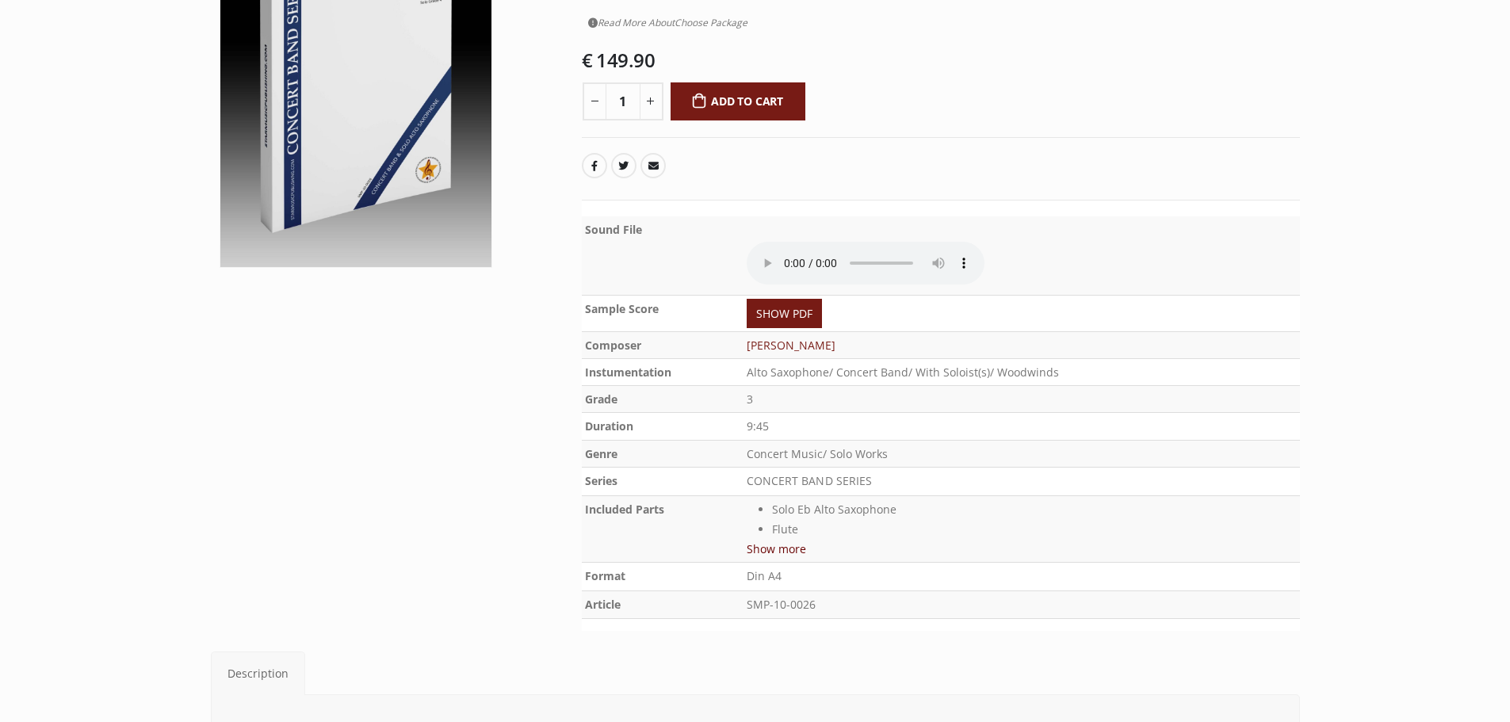
scroll to position [396, 0]
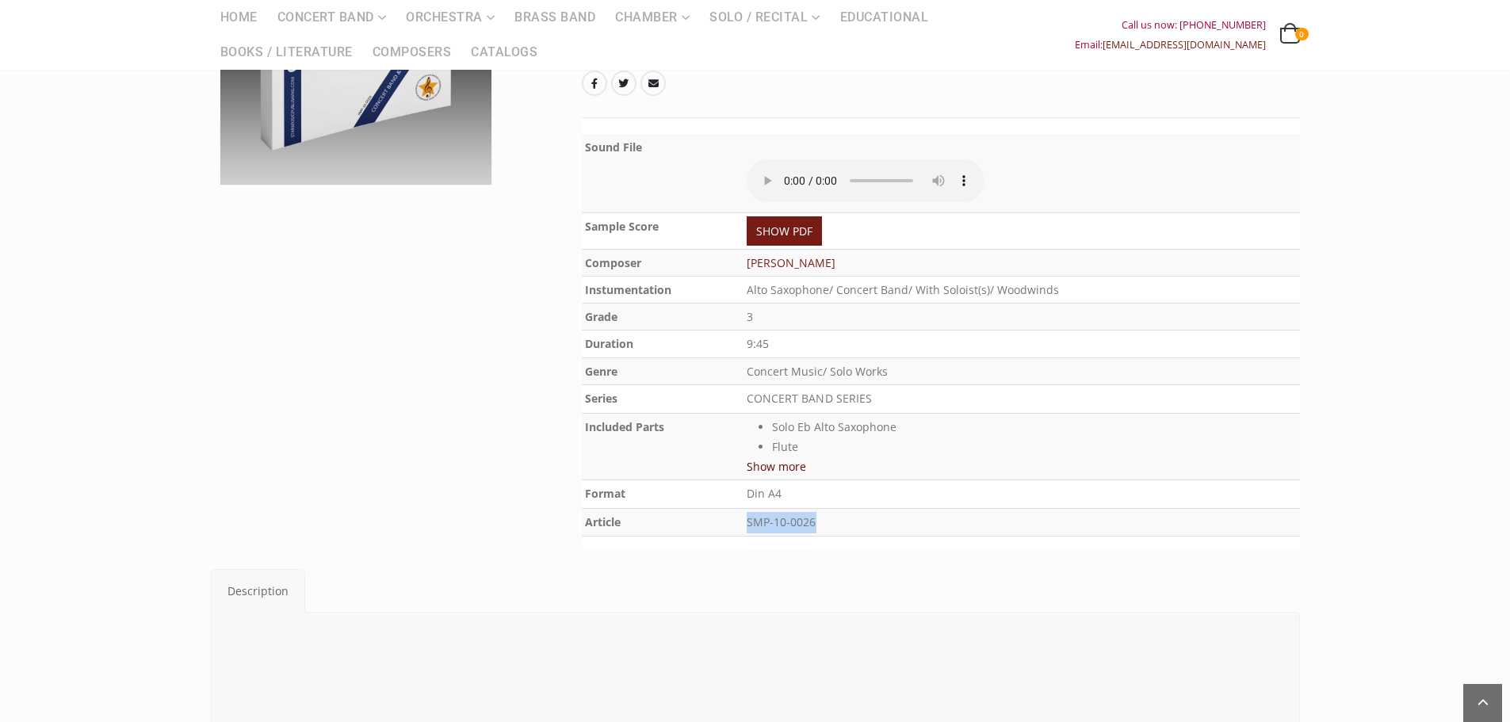
drag, startPoint x: 750, startPoint y: 484, endPoint x: 889, endPoint y: 480, distance: 138.8
click at [889, 512] on p "SMP-10-0026" at bounding box center [1022, 522] width 550 height 21
copy p "SMP-10-0026"
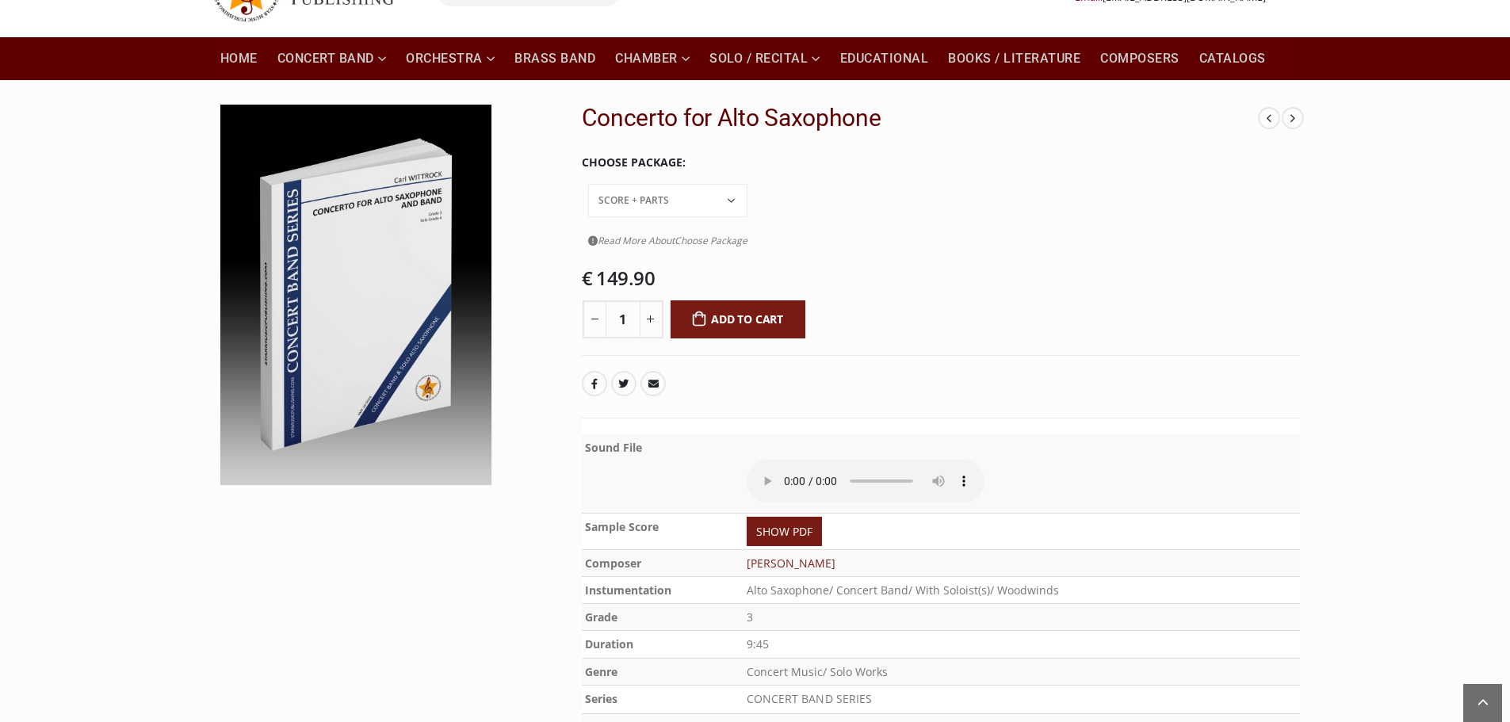
scroll to position [0, 0]
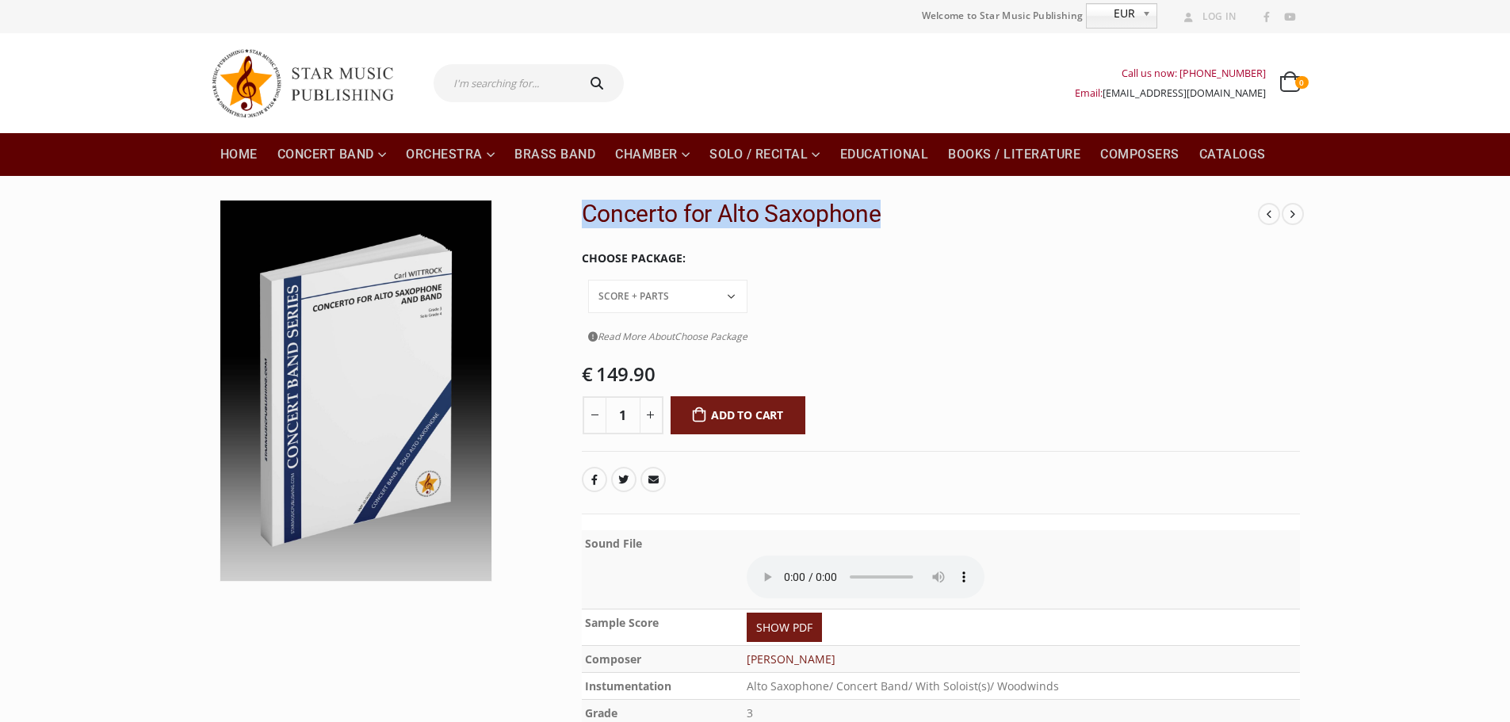
drag, startPoint x: 583, startPoint y: 208, endPoint x: 898, endPoint y: 201, distance: 315.6
click at [898, 201] on h2 "Concerto for Alto Saxophone" at bounding box center [920, 214] width 677 height 29
copy h2 "Concerto for Alto Saxophone"
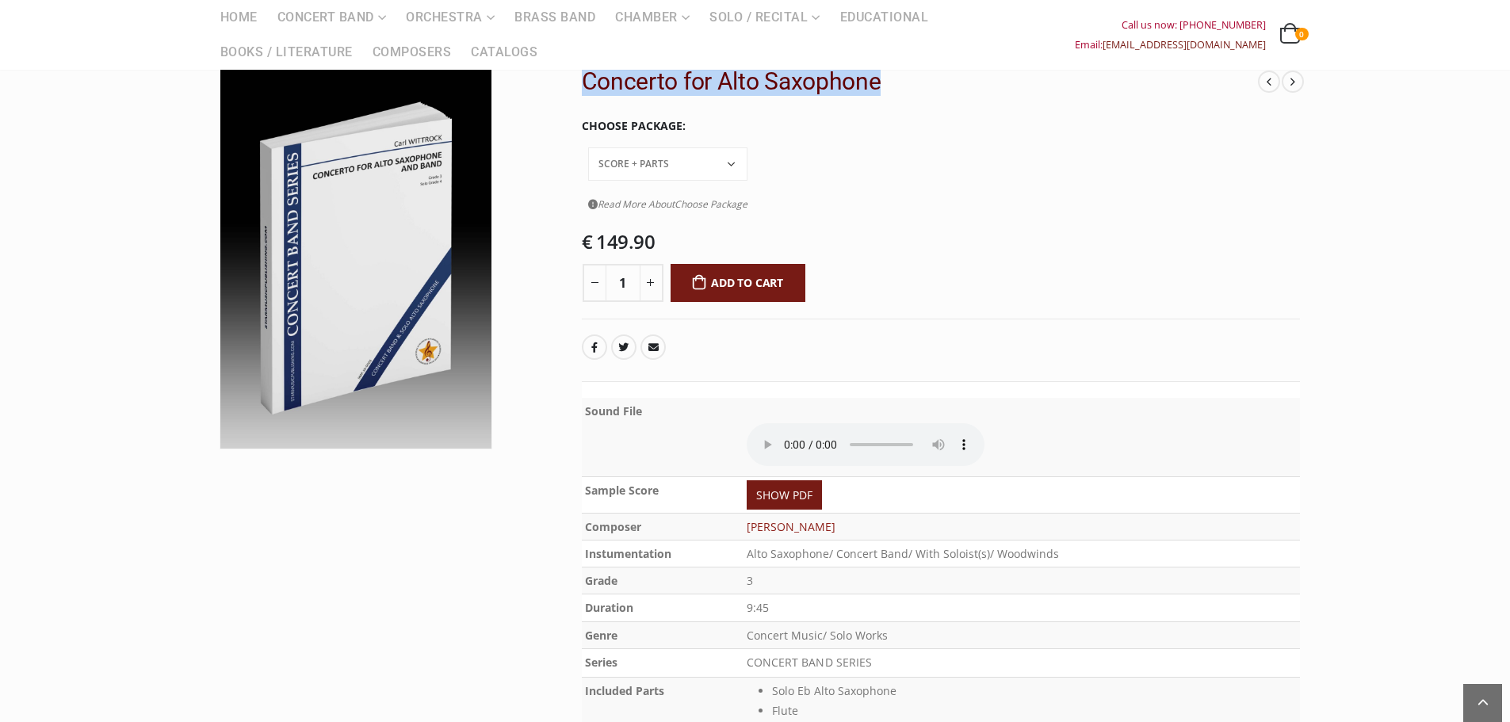
drag, startPoint x: 832, startPoint y: 488, endPoint x: 752, endPoint y: 487, distance: 80.1
click at [752, 513] on td "Wittrock, Carl" at bounding box center [1022, 526] width 557 height 27
copy link "Wittrock, Carl"
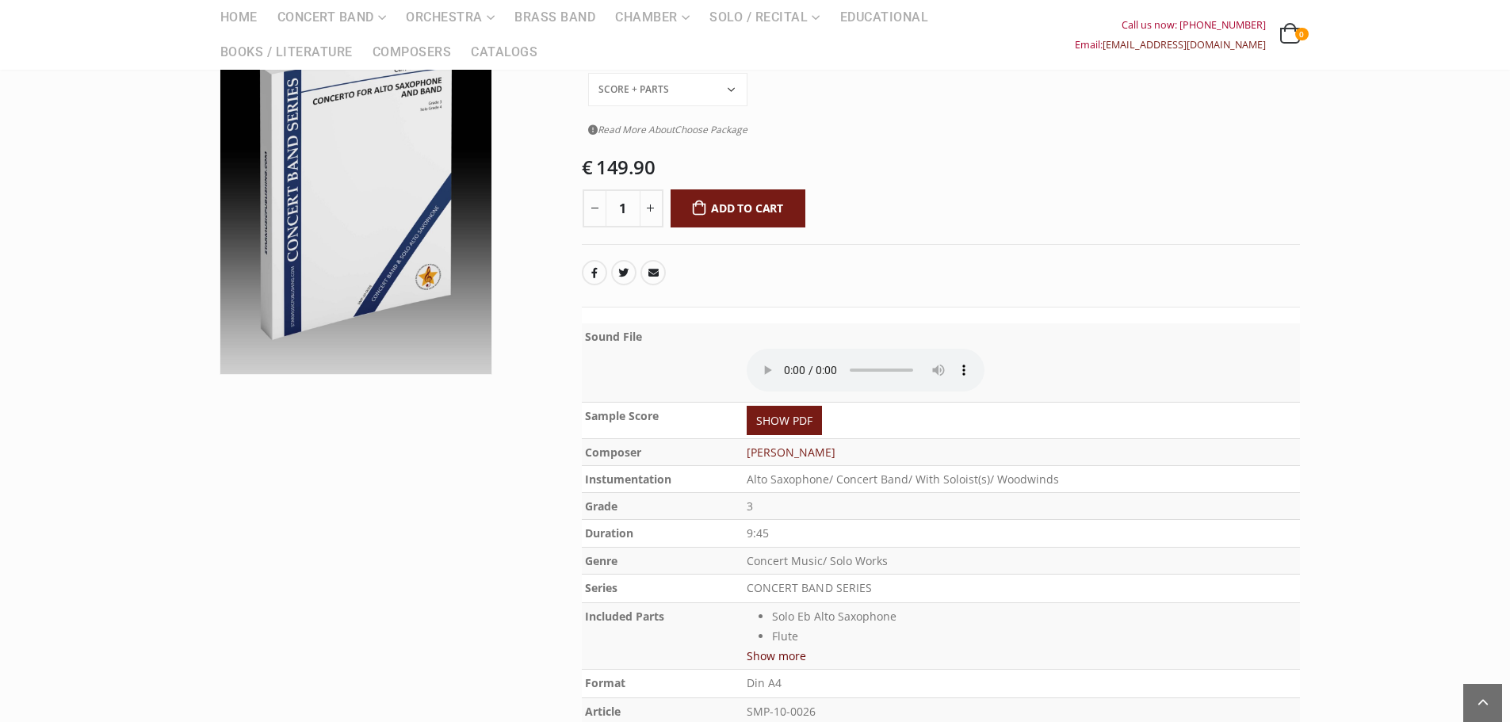
scroll to position [0, 0]
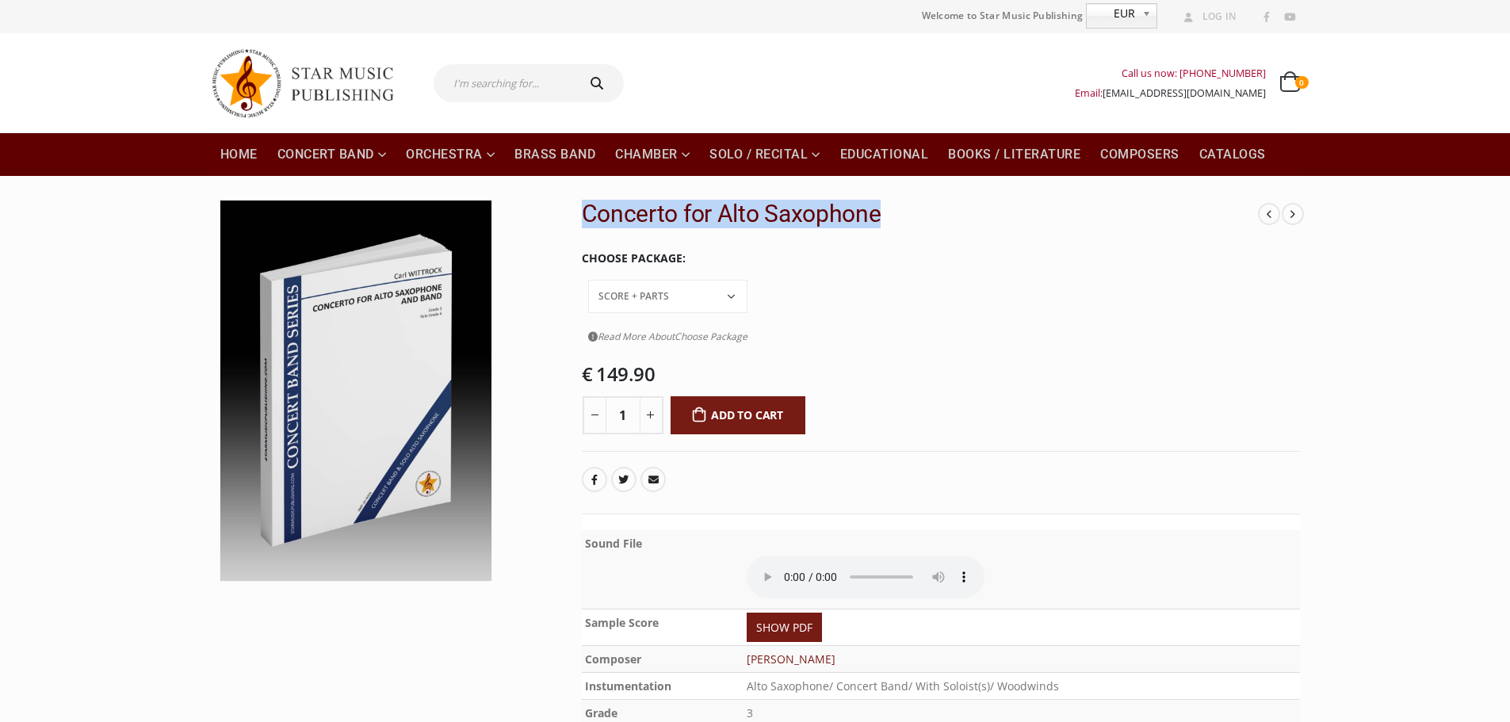
click at [748, 280] on select "Conductor Score PDF File Score + Parts Score + Parts + PDF File" at bounding box center [667, 296] width 159 height 33
click at [701, 280] on select "Conductor Score PDF File Score + Parts Score + Parts + PDF File" at bounding box center [667, 296] width 159 height 33
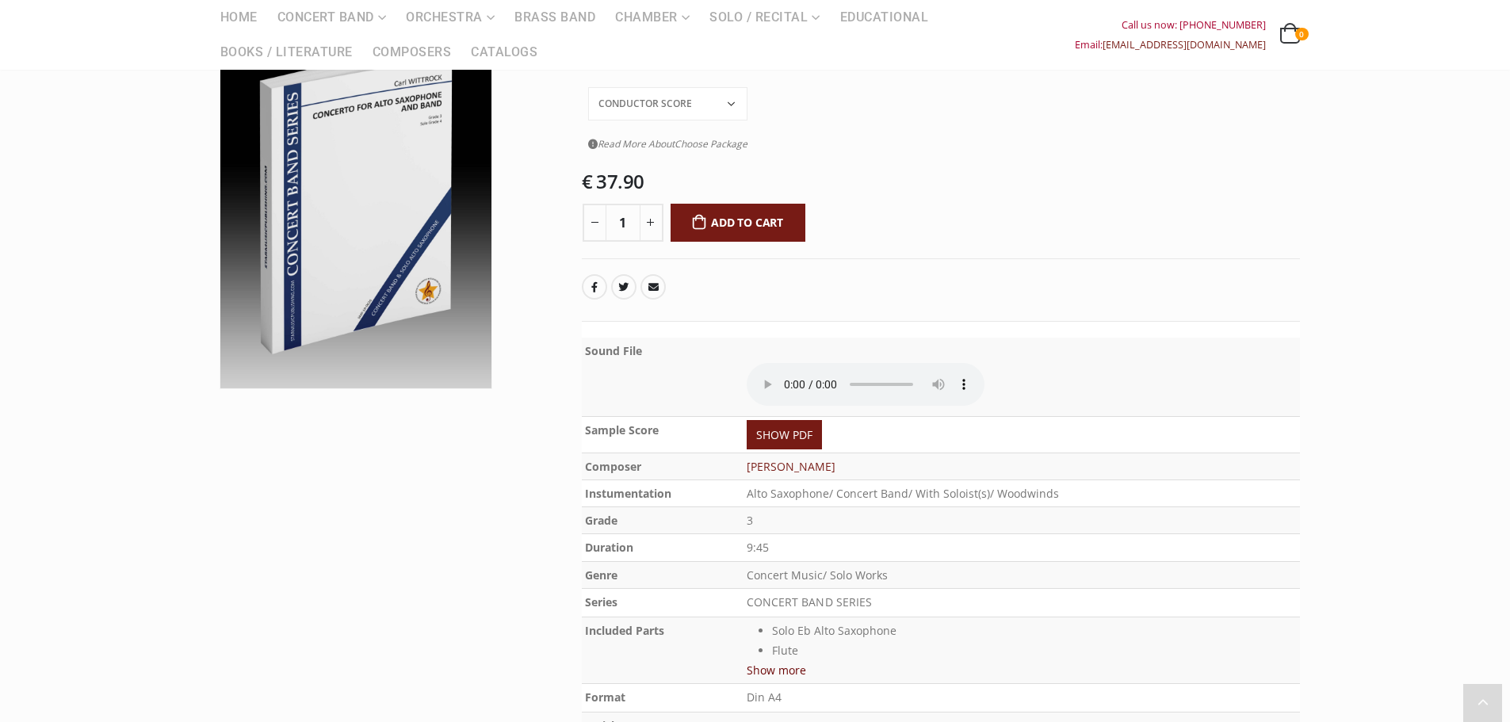
scroll to position [396, 0]
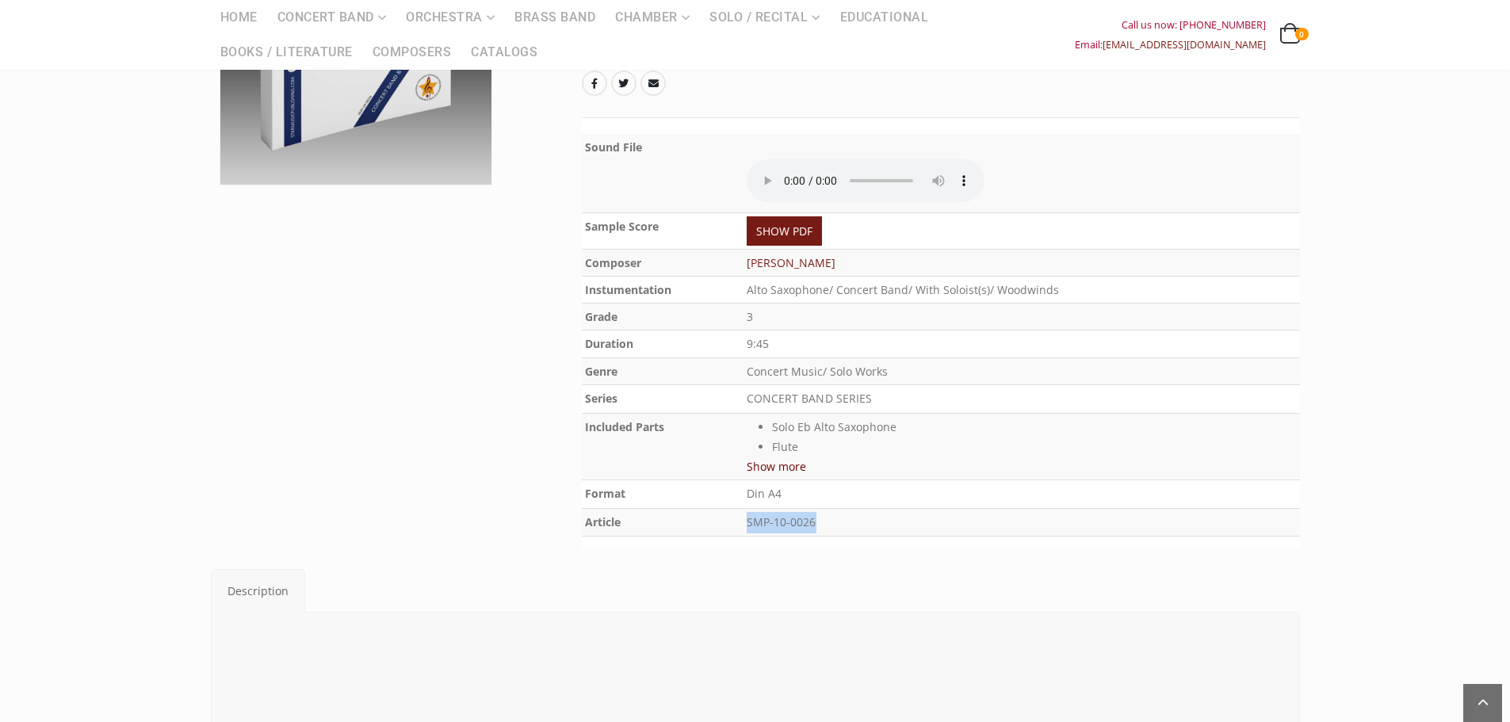
drag, startPoint x: 753, startPoint y: 486, endPoint x: 859, endPoint y: 484, distance: 106.3
click at [859, 512] on p "SMP-10-0026" at bounding box center [1022, 522] width 550 height 21
copy p "SMP-10-0026"
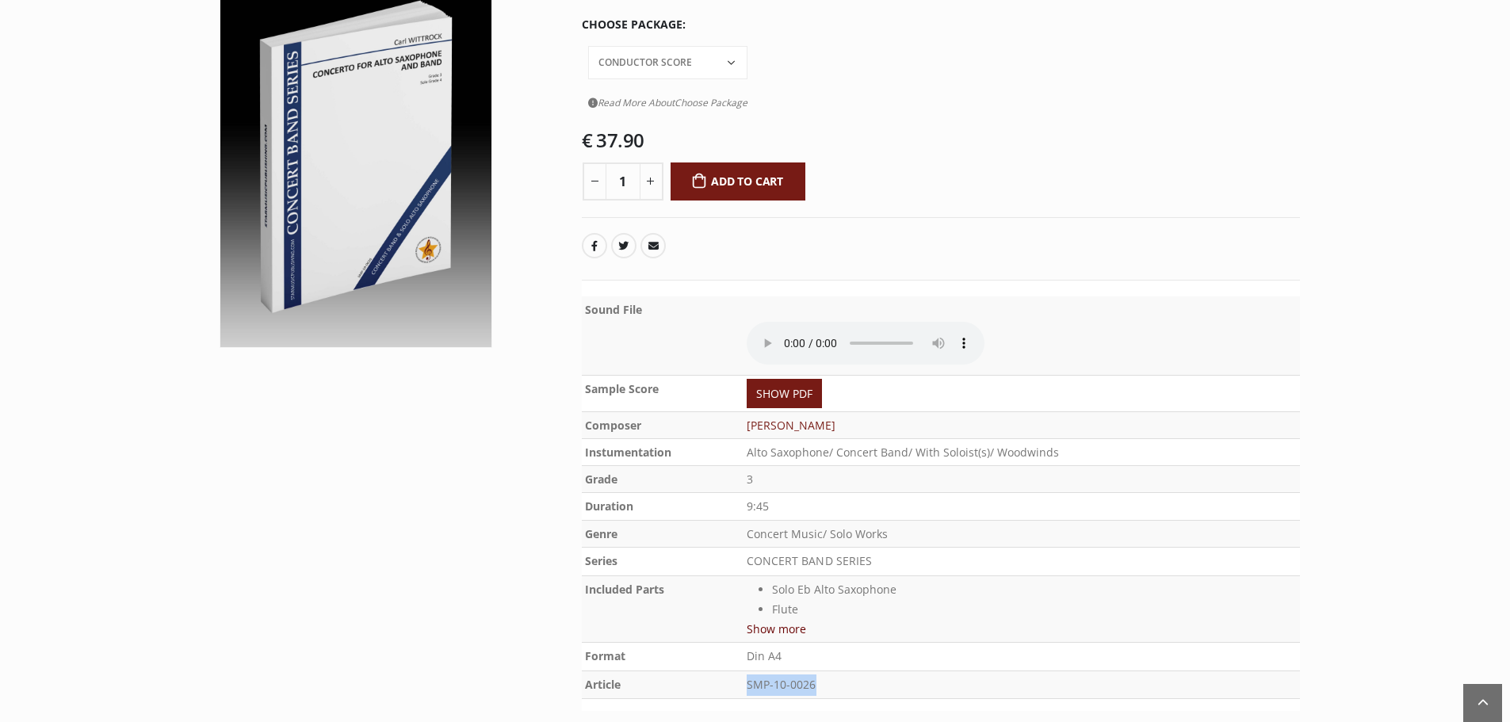
scroll to position [0, 0]
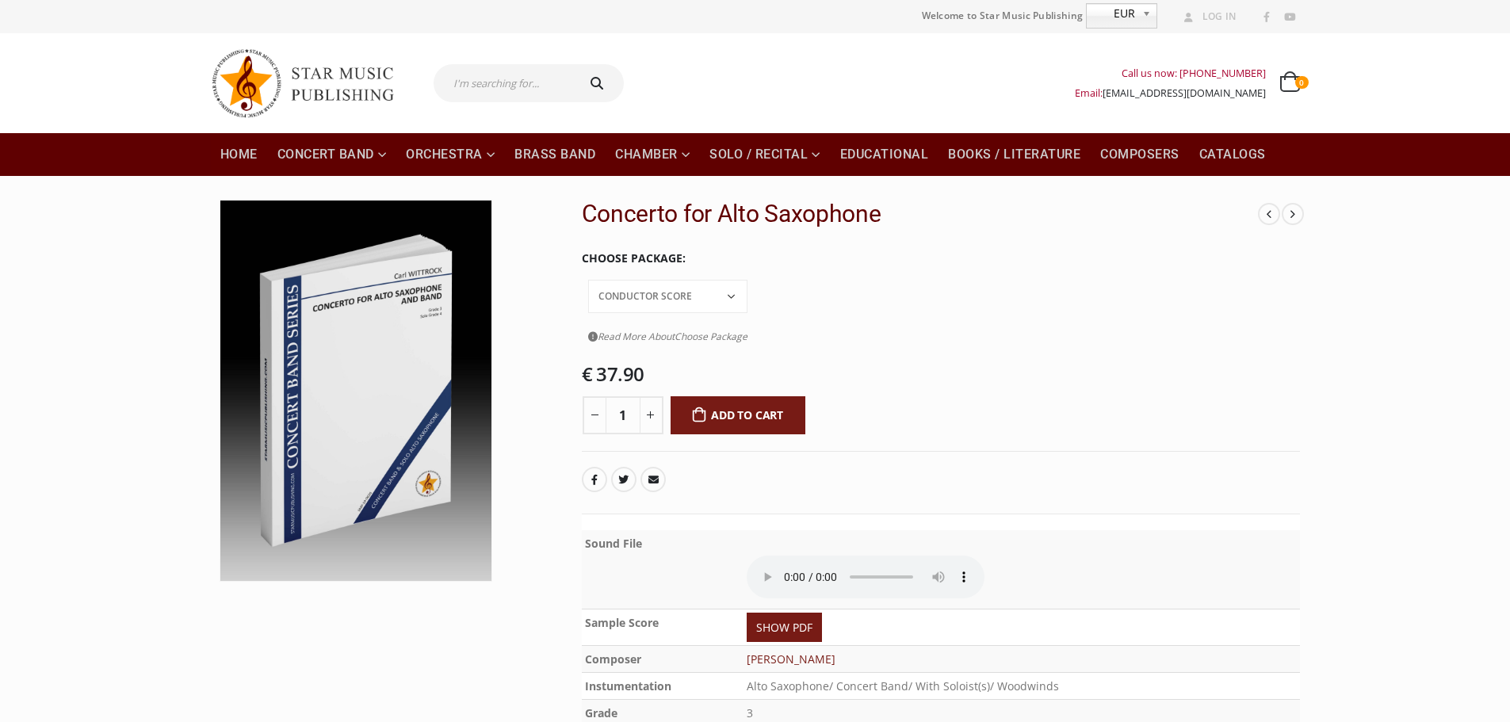
click at [748, 280] on select "Conductor Score PDF File Score + Parts Score + Parts + PDF File" at bounding box center [667, 296] width 159 height 33
select select "set-price"
click at [701, 280] on select "Conductor Score PDF File Score + Parts Score + Parts + PDF File" at bounding box center [667, 296] width 159 height 33
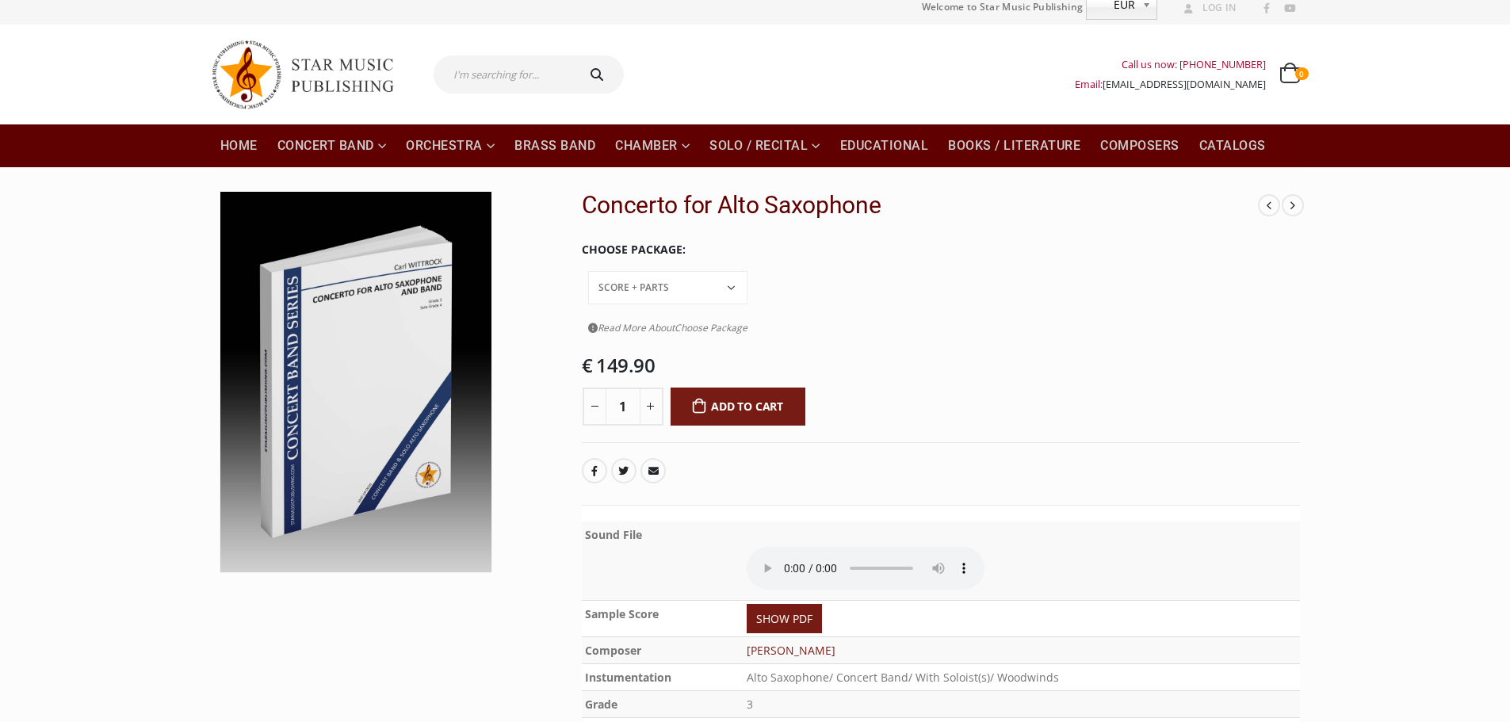
scroll to position [264, 0]
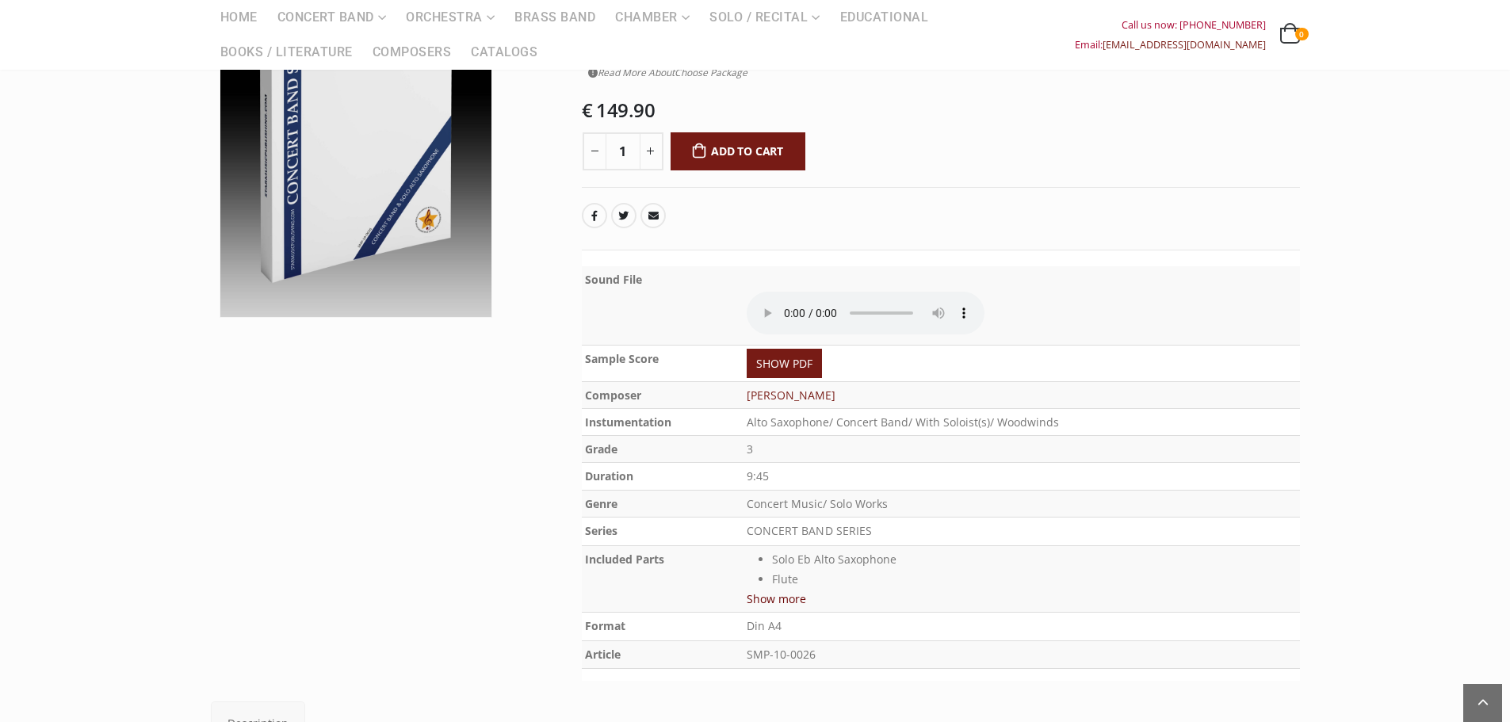
click at [943, 462] on td "9:45" at bounding box center [1022, 476] width 557 height 29
drag, startPoint x: 754, startPoint y: 615, endPoint x: 840, endPoint y: 620, distance: 85.7
click at [841, 644] on p "SMP-10-0026" at bounding box center [1022, 654] width 550 height 21
drag, startPoint x: 752, startPoint y: 614, endPoint x: 825, endPoint y: 614, distance: 73.7
click at [825, 644] on p "SMP-10-0026" at bounding box center [1022, 654] width 550 height 21
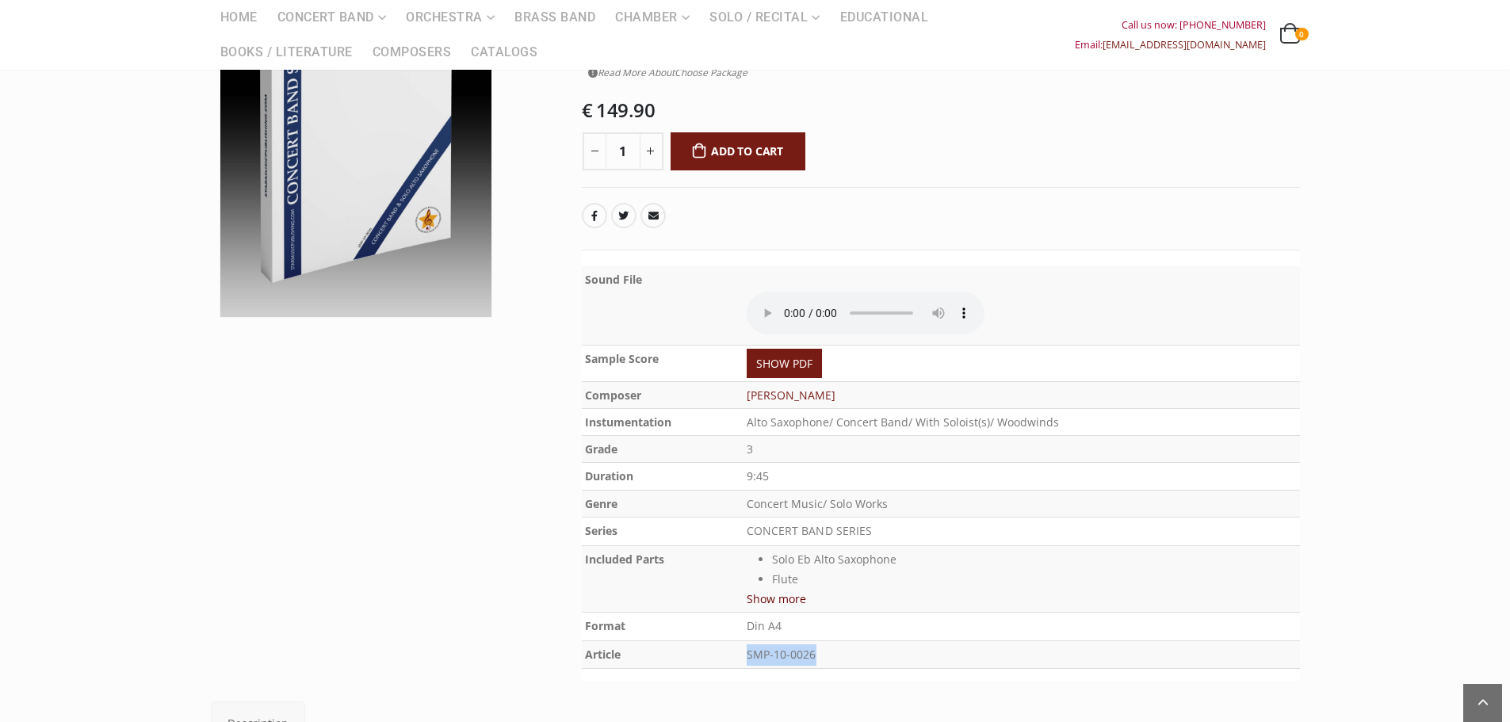
copy p "SMP-10-0026"
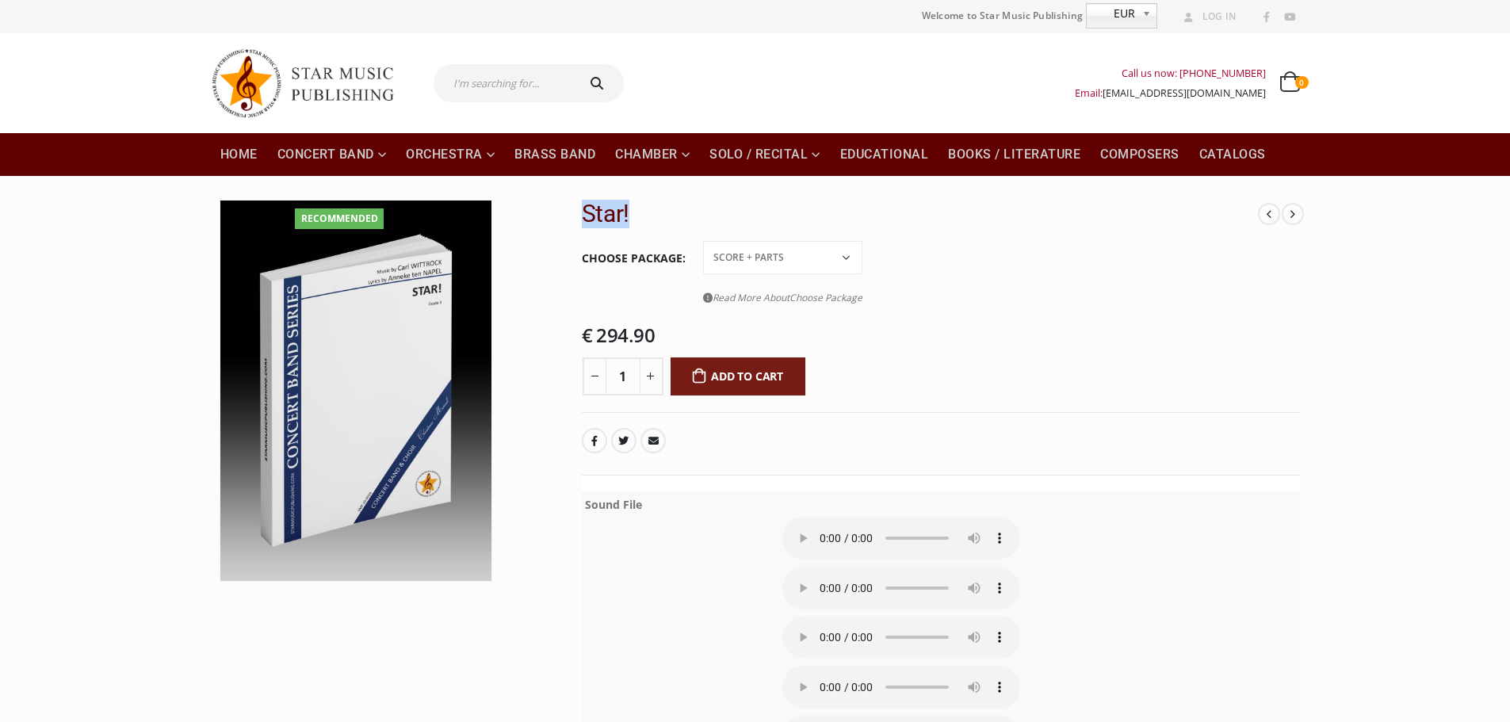
drag, startPoint x: 581, startPoint y: 210, endPoint x: 645, endPoint y: 209, distance: 64.2
click at [645, 209] on h2 "Star!" at bounding box center [920, 214] width 677 height 29
copy h2 "Star!"
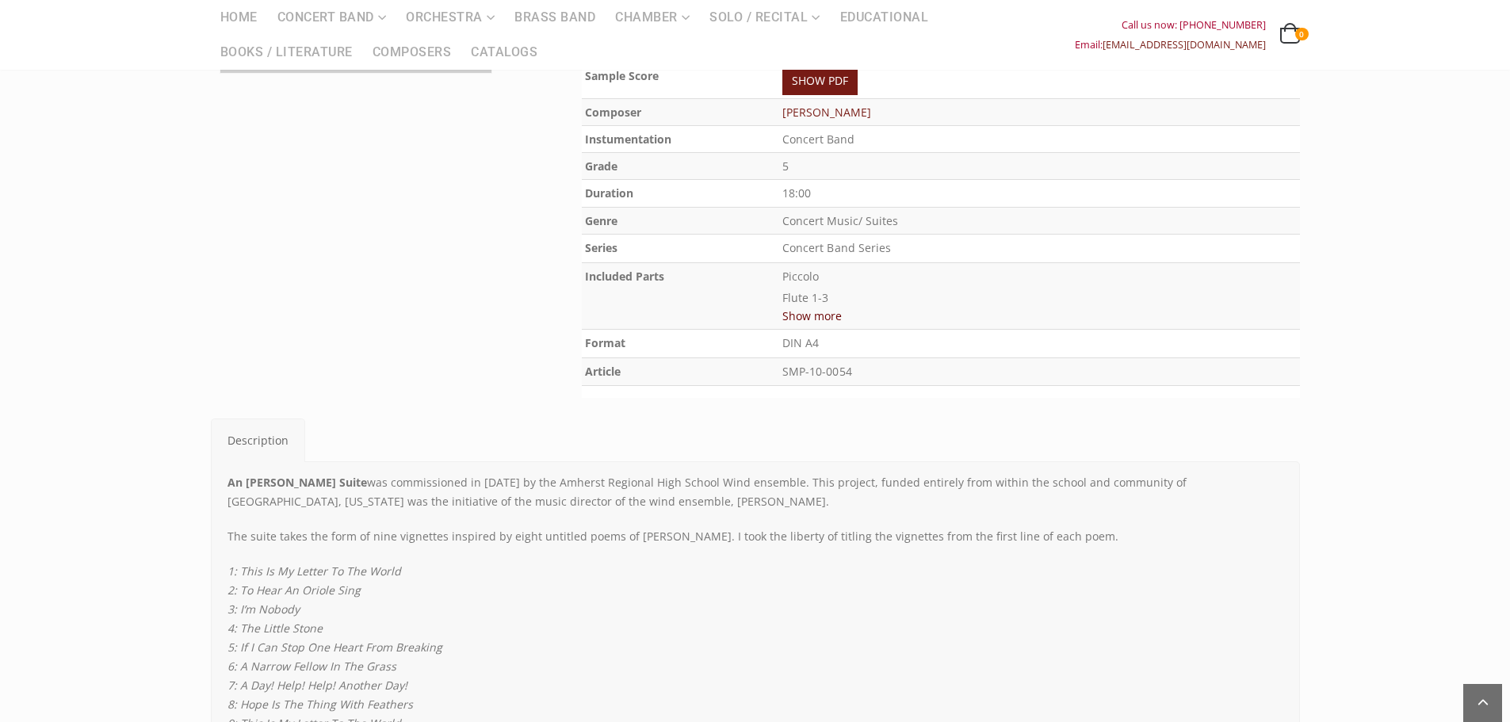
scroll to position [396, 0]
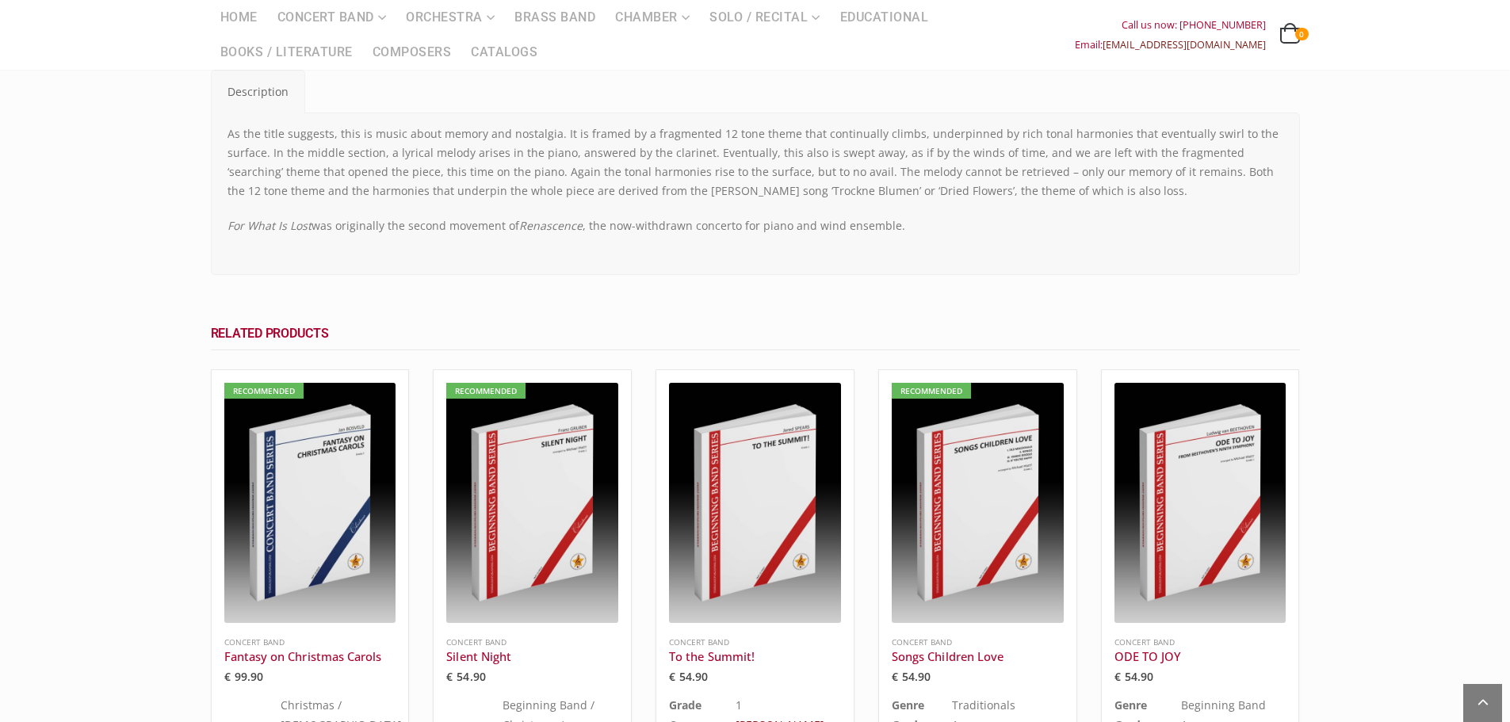
scroll to position [1057, 0]
